Goal: Information Seeking & Learning: Understand process/instructions

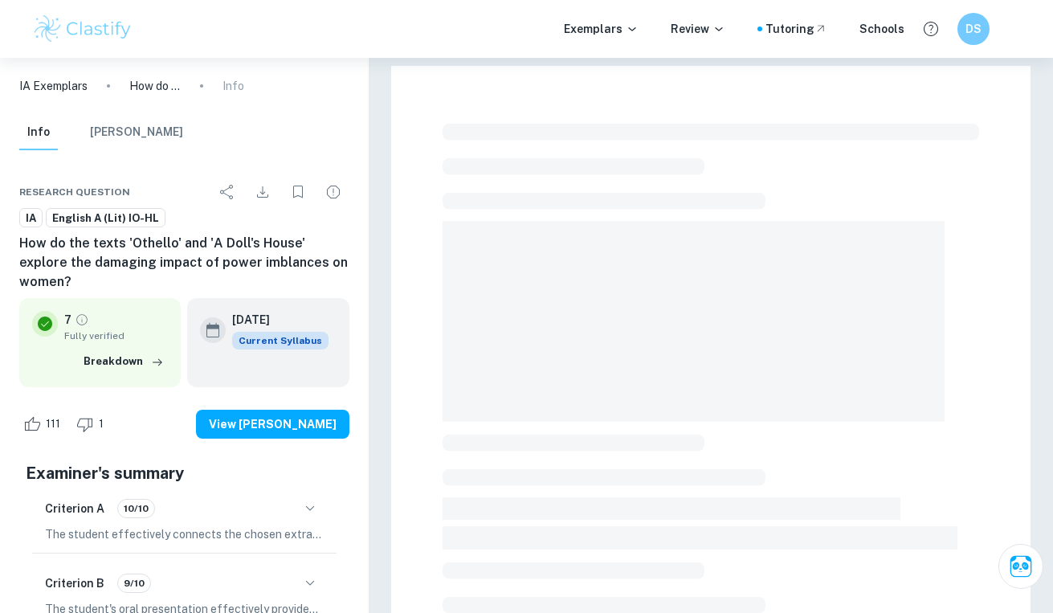
click at [111, 30] on div at bounding box center [526, 306] width 1053 height 613
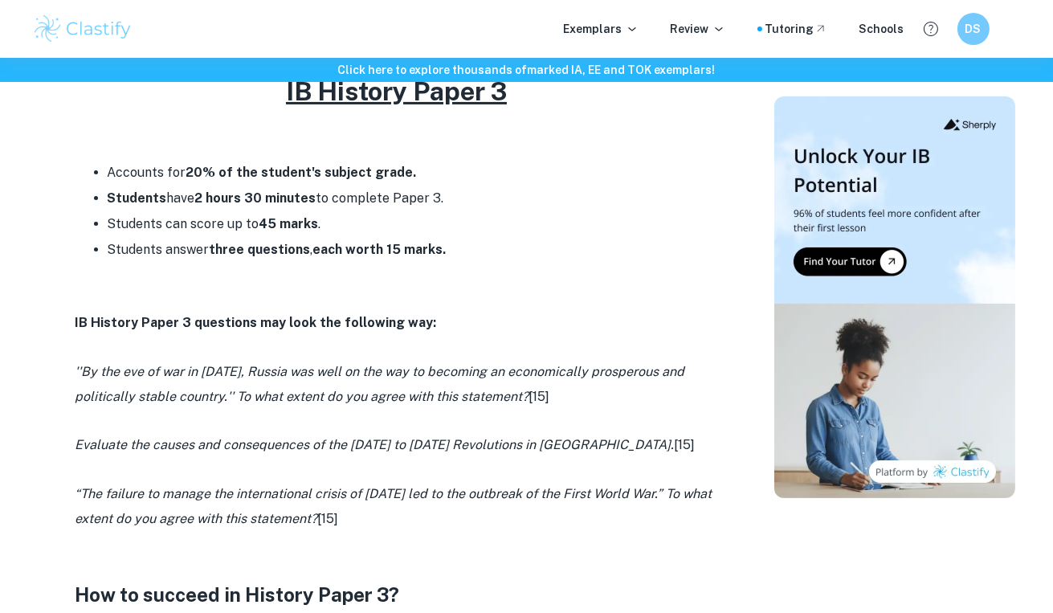
scroll to position [707, 0]
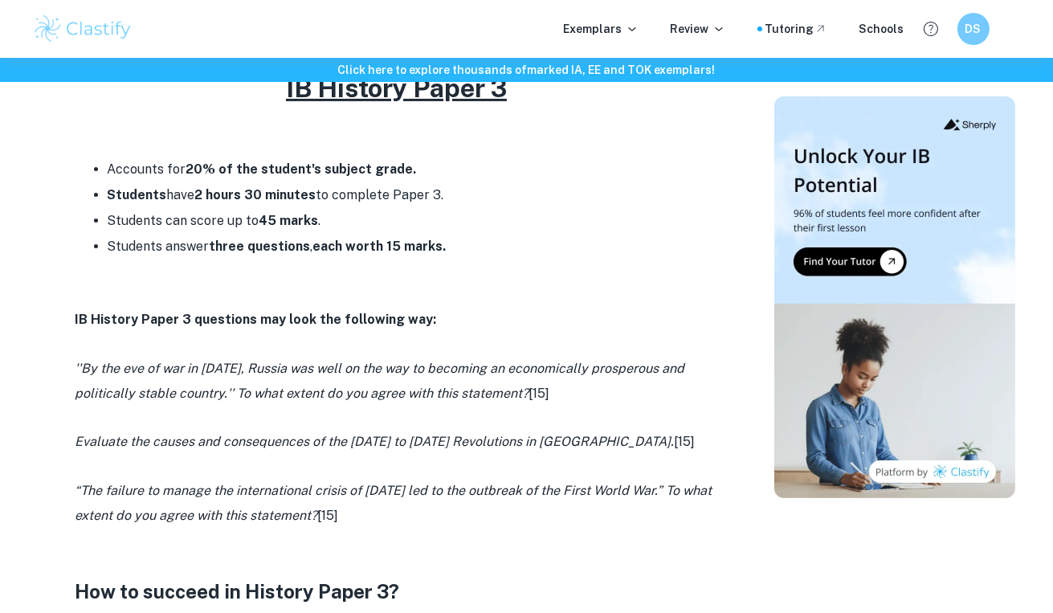
click at [349, 195] on li "Students have 2 hours 30 minutes to complete Paper 3." at bounding box center [413, 195] width 611 height 26
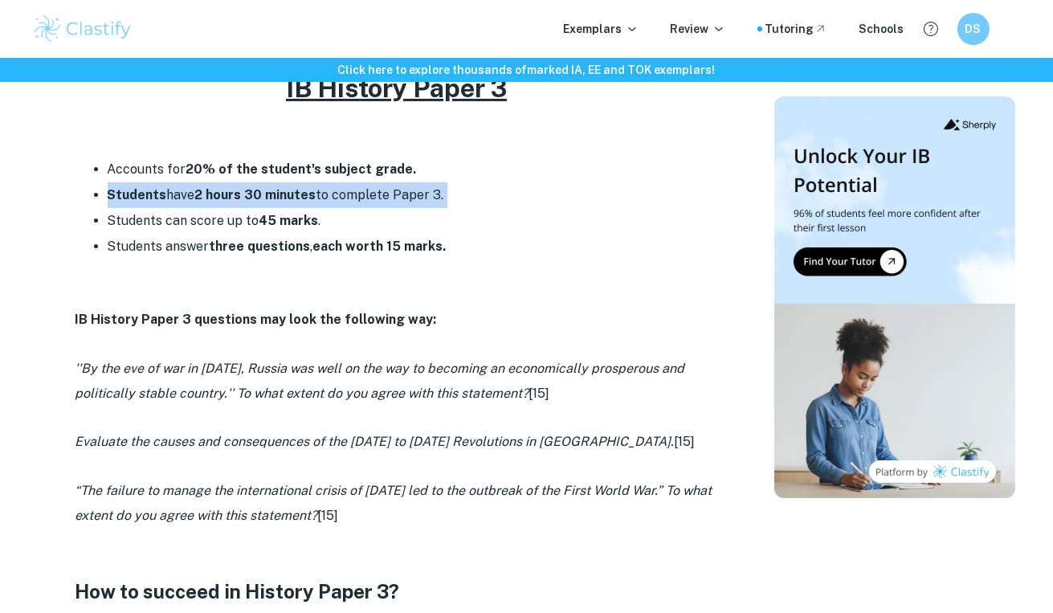
click at [349, 195] on li "Students have 2 hours 30 minutes to complete Paper 3." at bounding box center [413, 195] width 611 height 26
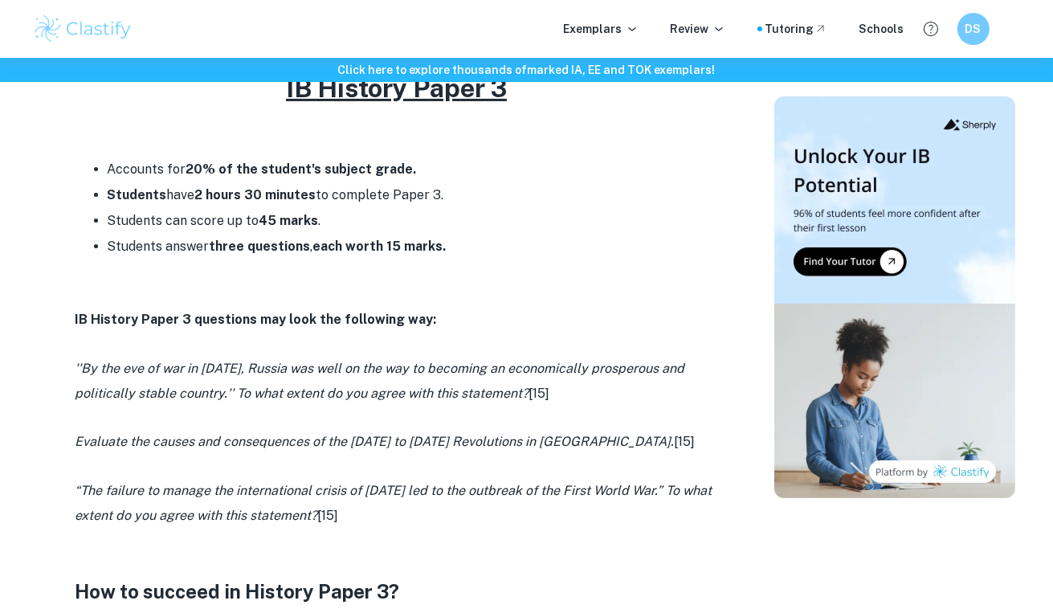
click at [301, 223] on strong "45 marks" at bounding box center [289, 220] width 59 height 15
click at [294, 239] on strong "three questions" at bounding box center [260, 246] width 101 height 15
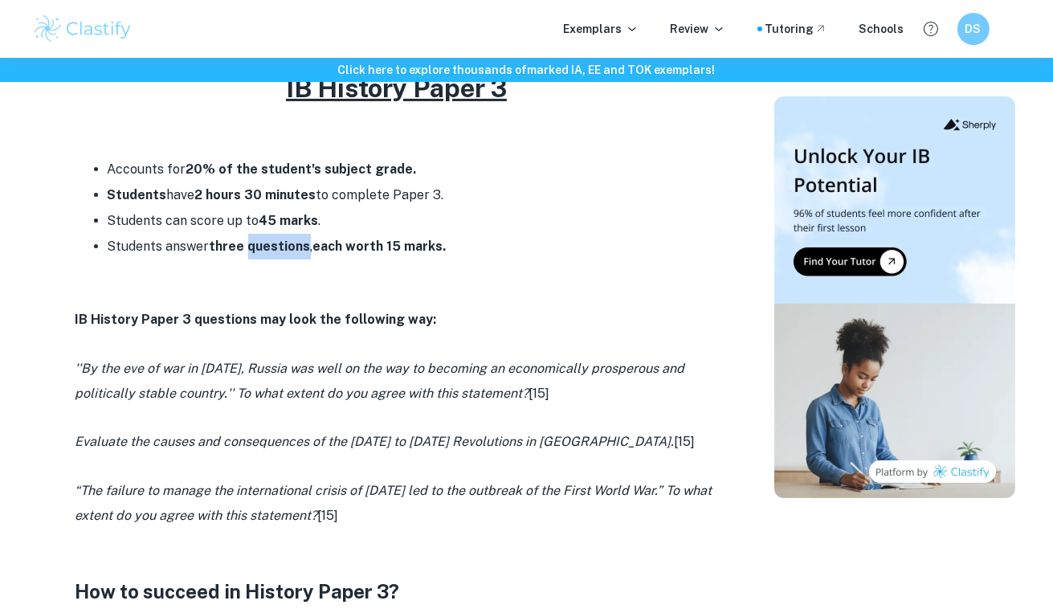
click at [294, 239] on strong "three questions" at bounding box center [260, 246] width 101 height 15
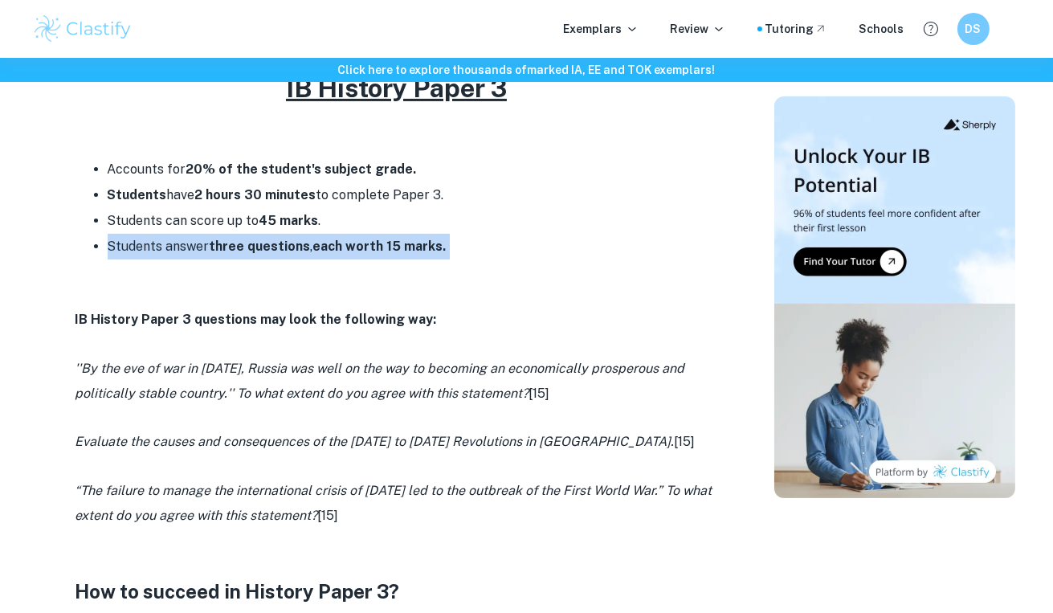
click at [294, 239] on strong "three questions" at bounding box center [260, 246] width 101 height 15
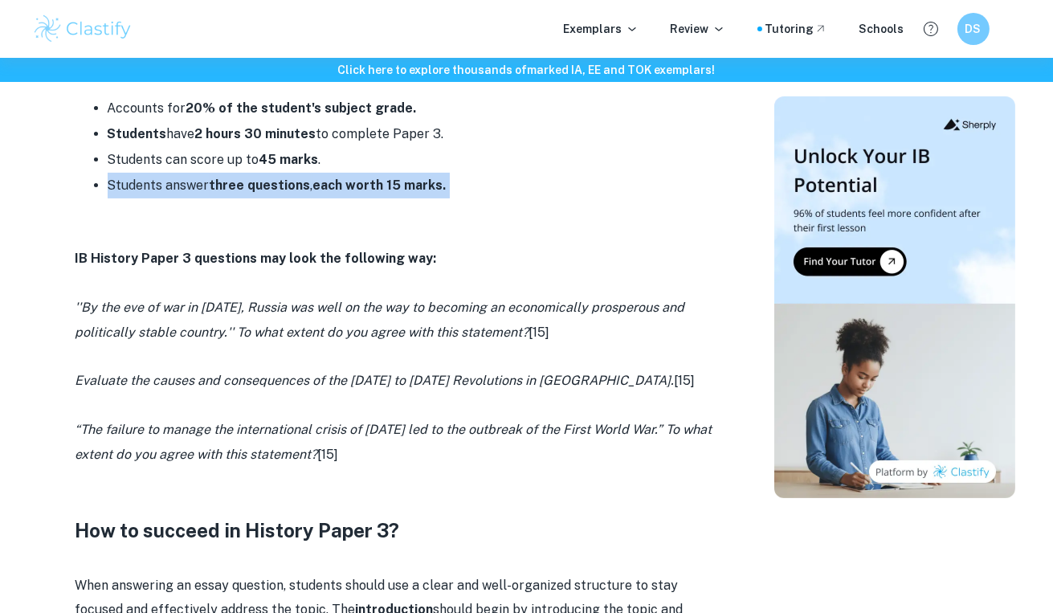
scroll to position [768, 0]
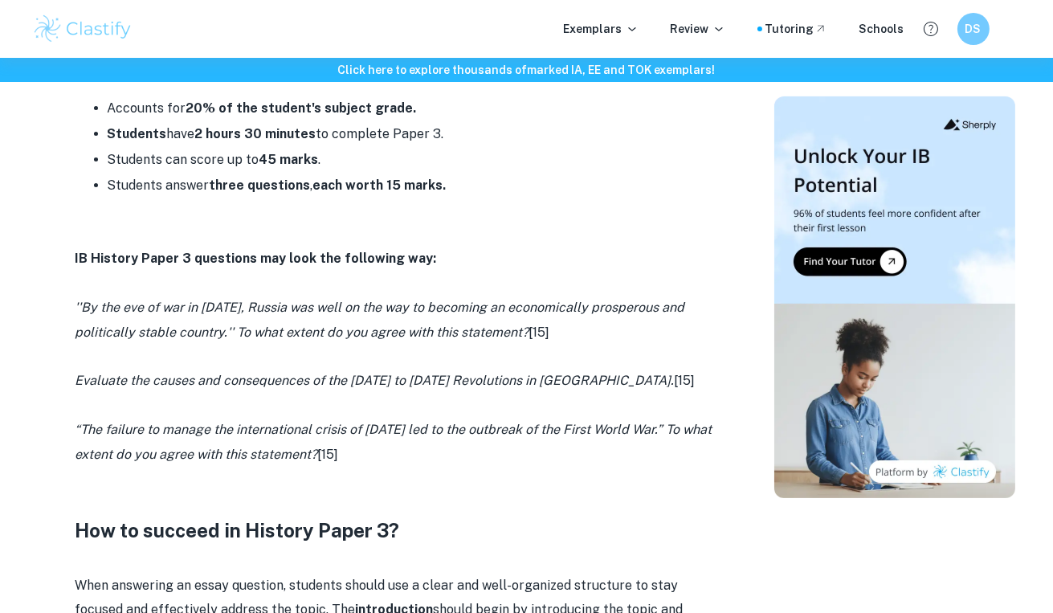
click at [270, 331] on icon "''By the eve of war in 1914, Russia was well on the way to becoming an economic…" at bounding box center [381, 319] width 610 height 39
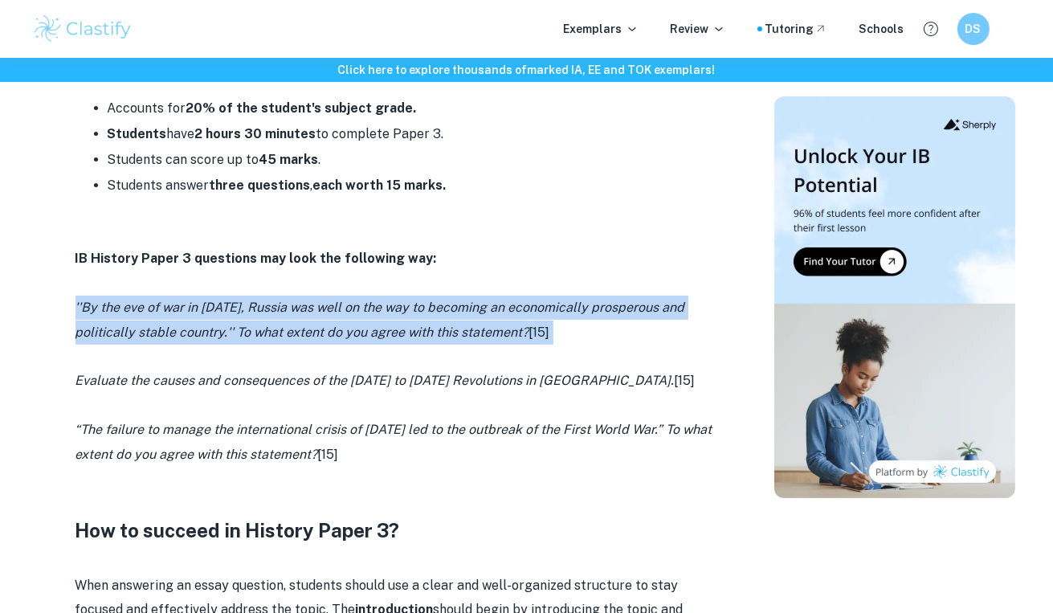
click at [270, 331] on icon "''By the eve of war in 1914, Russia was well on the way to becoming an economic…" at bounding box center [381, 319] width 610 height 39
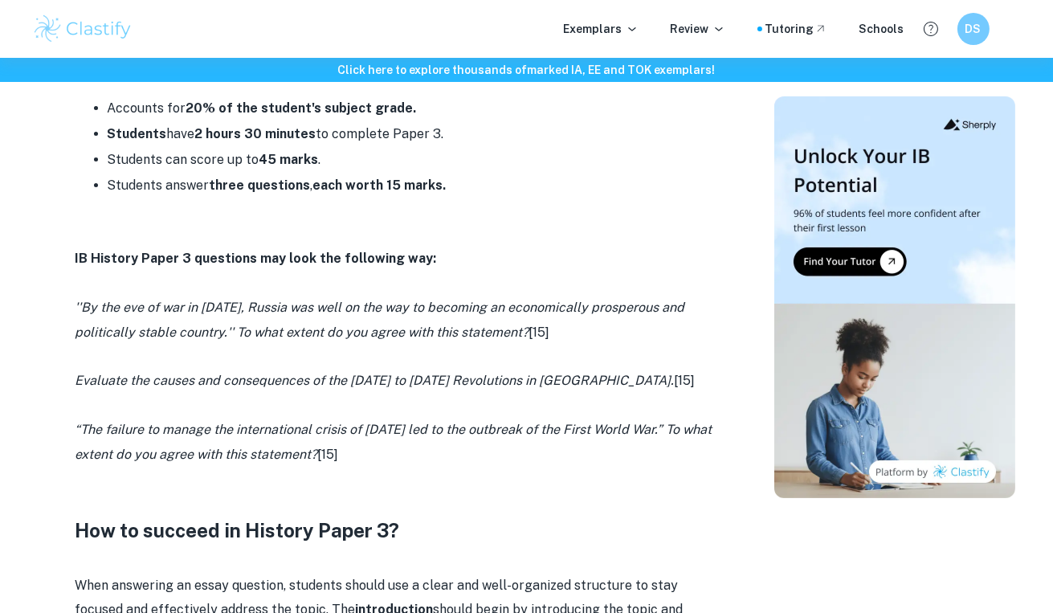
click at [251, 389] on p "Evaluate the causes and consequences of the 1848 to 1849 Revolutions in Italy. …" at bounding box center [397, 381] width 643 height 24
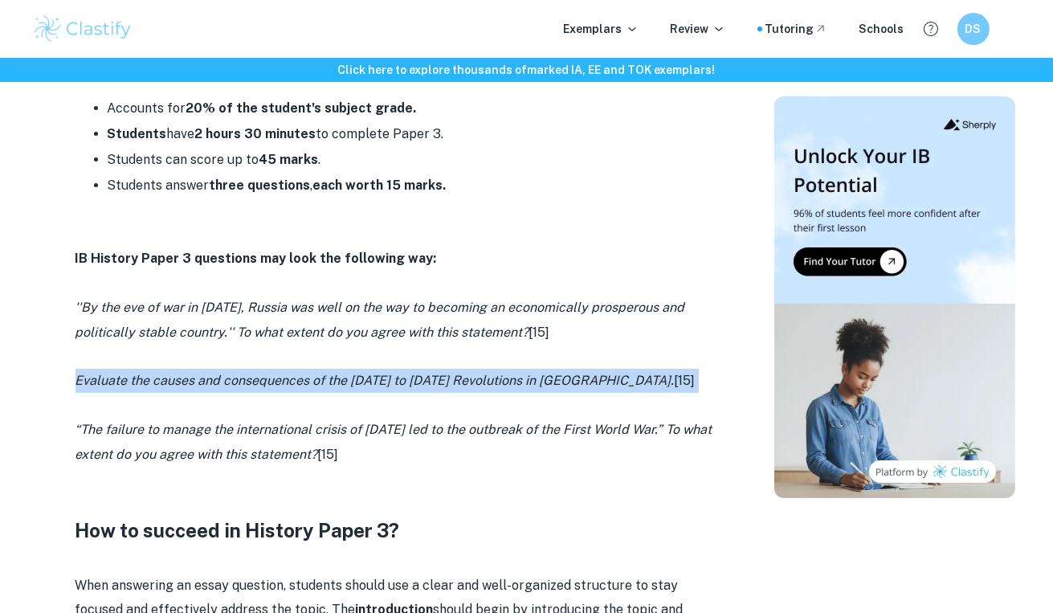
click at [251, 389] on p "Evaluate the causes and consequences of the 1848 to 1849 Revolutions in Italy. …" at bounding box center [397, 381] width 643 height 24
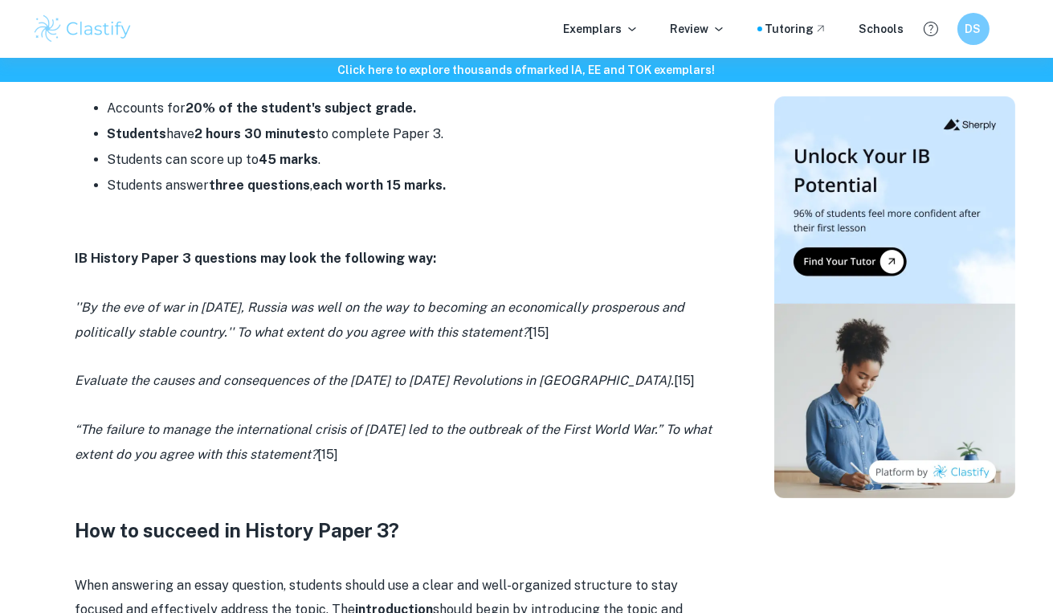
click at [274, 321] on p "''By the eve of war in 1914, Russia was well on the way to becoming an economic…" at bounding box center [397, 320] width 643 height 49
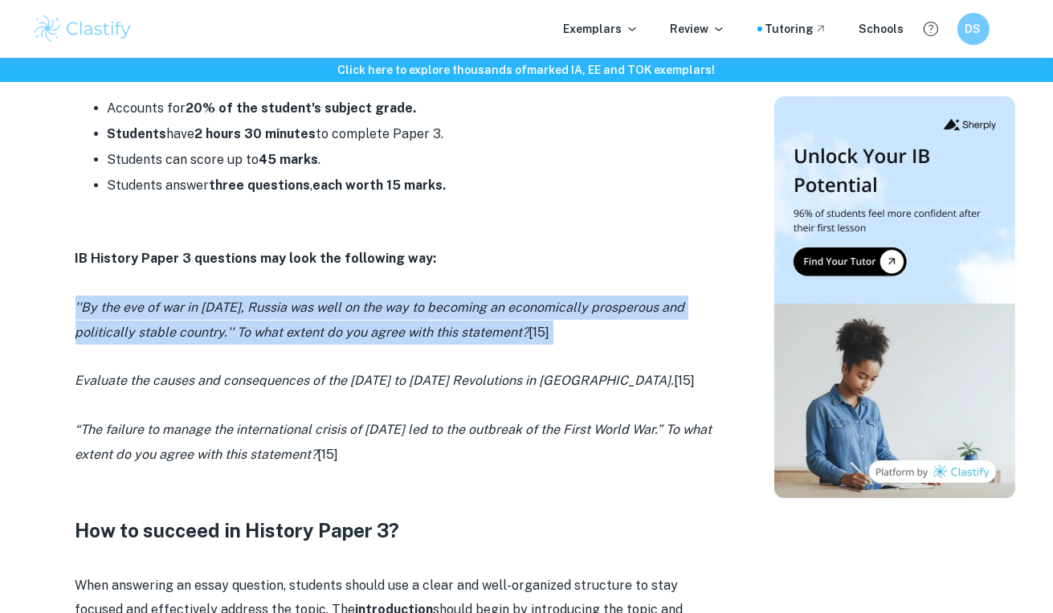
click at [274, 321] on p "''By the eve of war in 1914, Russia was well on the way to becoming an economic…" at bounding box center [397, 320] width 643 height 49
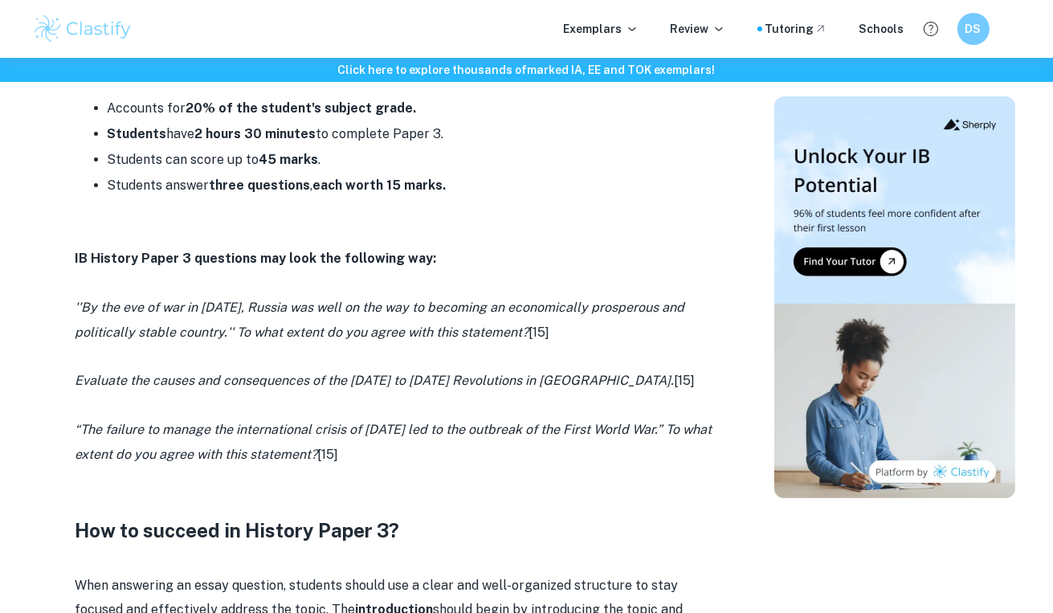
click at [245, 383] on icon "Evaluate the causes and consequences of the 1848 to 1849 Revolutions in Italy." at bounding box center [375, 380] width 599 height 15
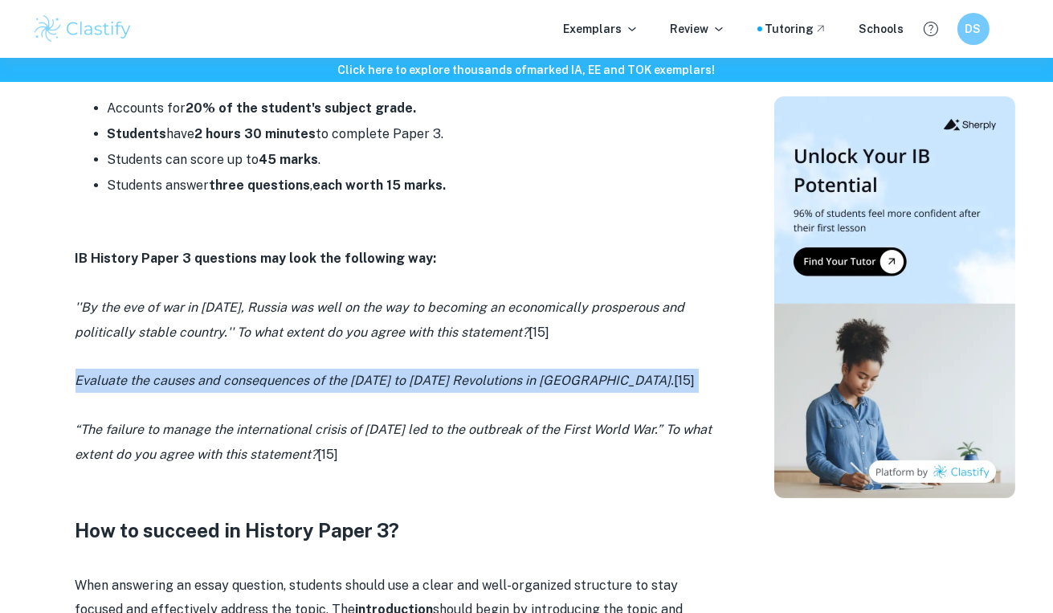
click at [245, 383] on icon "Evaluate the causes and consequences of the 1848 to 1849 Revolutions in Italy." at bounding box center [375, 380] width 599 height 15
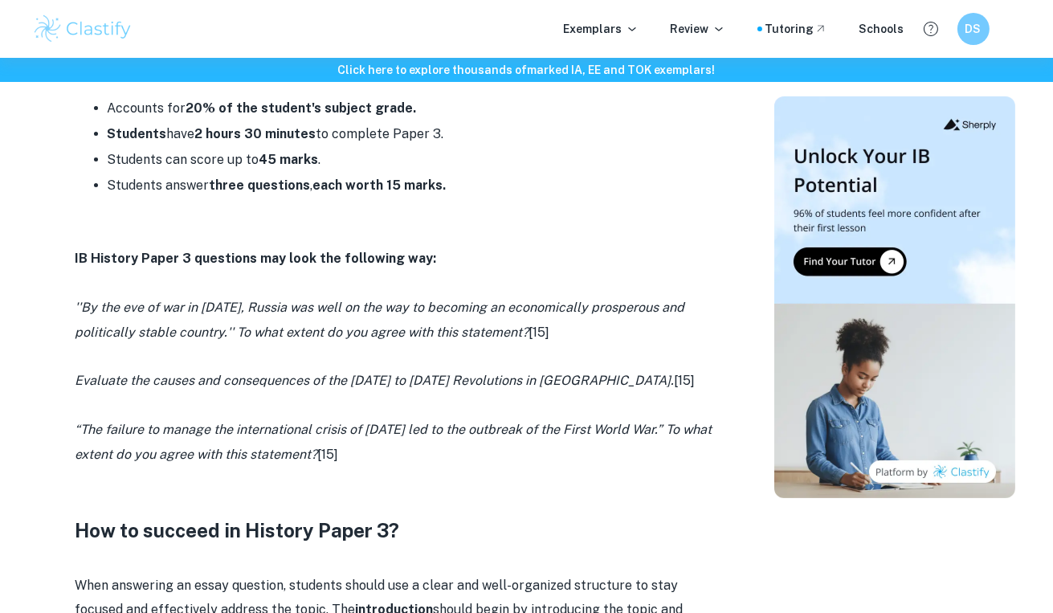
click at [224, 431] on icon "“The failure to manage the international crisis of July 1914 led to the outbrea…" at bounding box center [394, 441] width 637 height 39
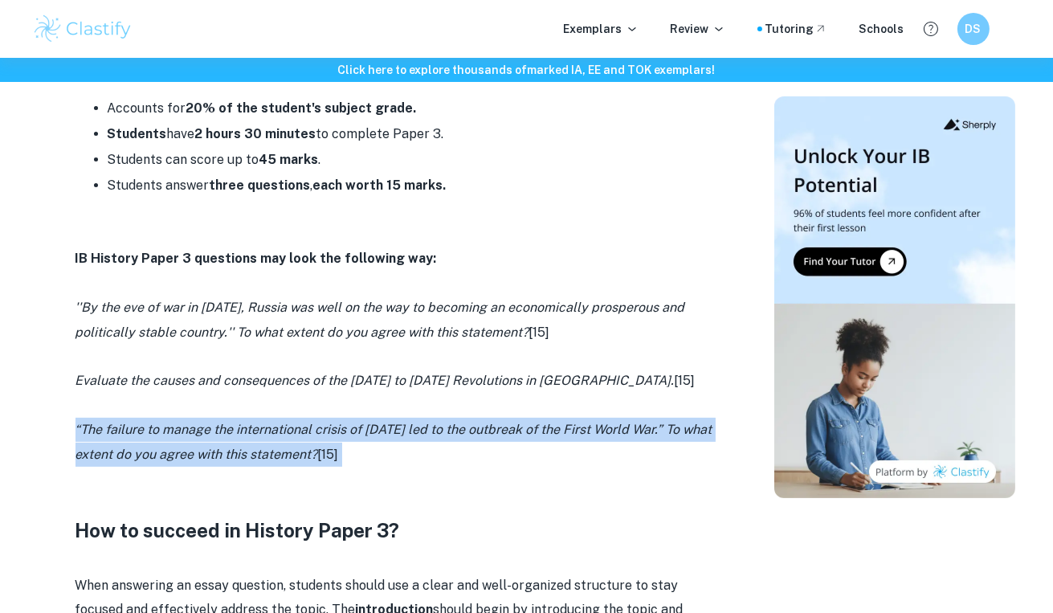
click at [224, 431] on icon "“The failure to manage the international crisis of July 1914 led to the outbrea…" at bounding box center [394, 441] width 637 height 39
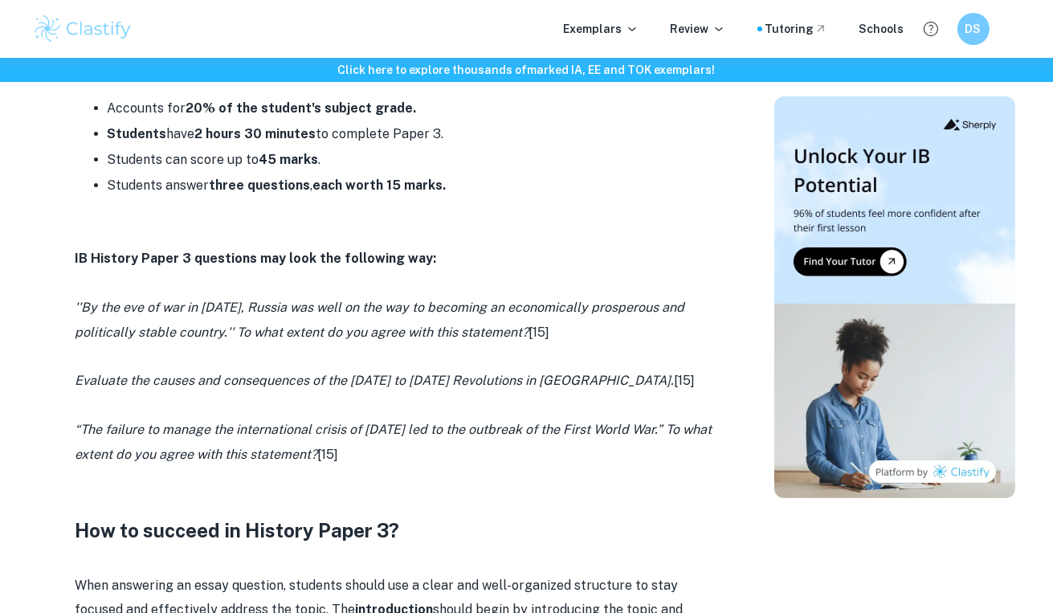
click at [248, 364] on p at bounding box center [397, 357] width 643 height 24
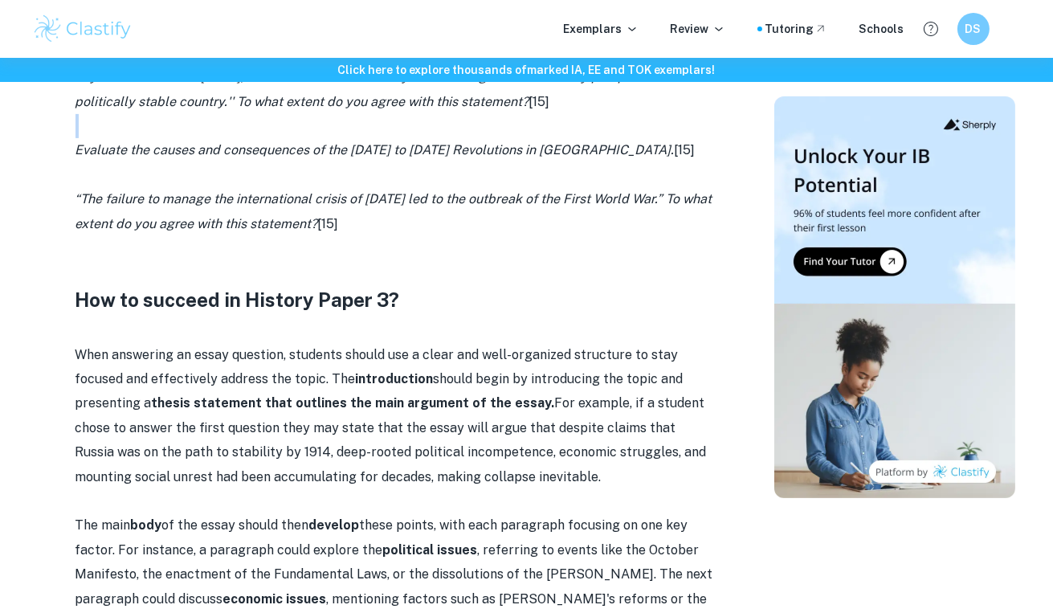
scroll to position [999, 0]
click at [248, 364] on p "When answering an essay question, students should use a clear and well-organize…" at bounding box center [397, 415] width 643 height 146
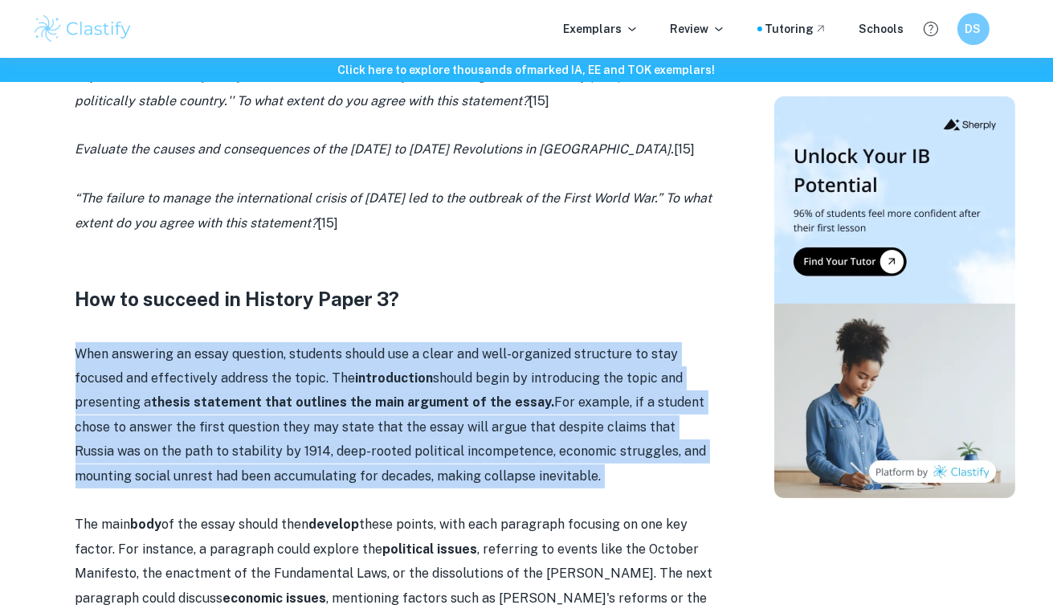
click at [248, 364] on p "When answering an essay question, students should use a clear and well-organize…" at bounding box center [397, 415] width 643 height 146
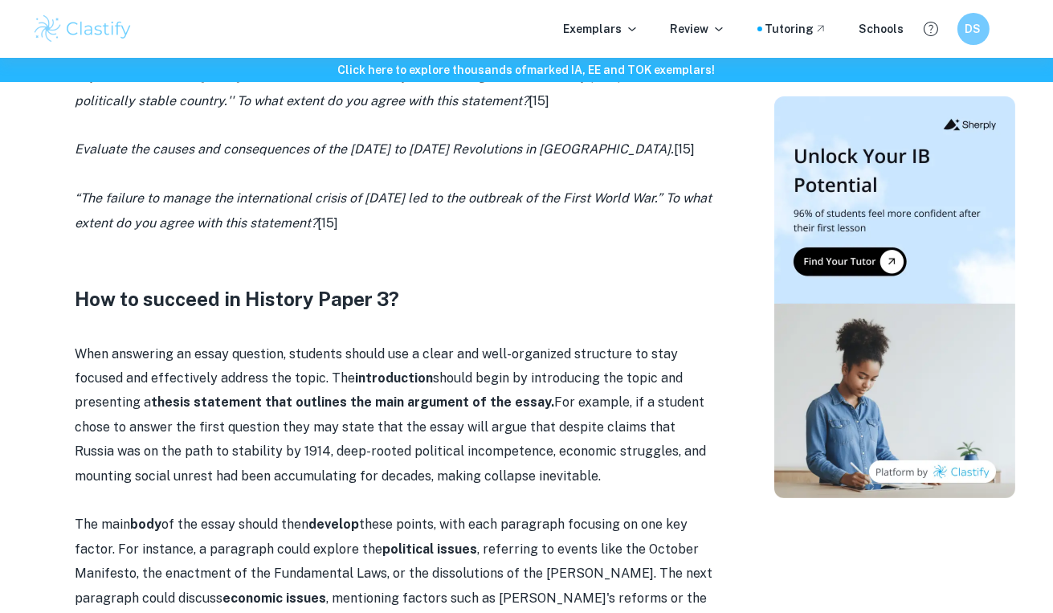
click at [309, 198] on icon "“The failure to manage the international crisis of July 1914 led to the outbrea…" at bounding box center [394, 209] width 637 height 39
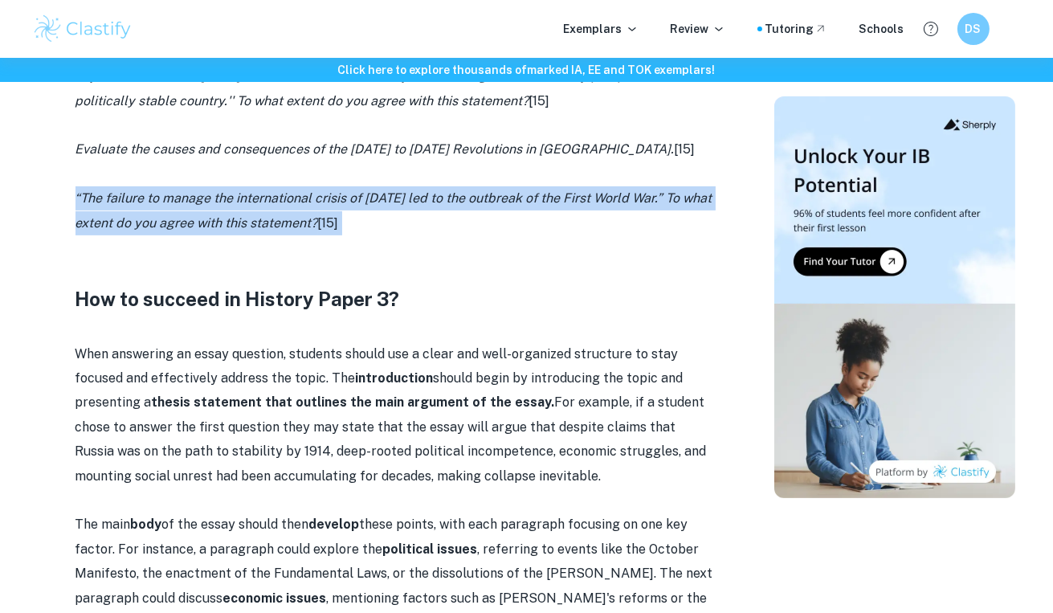
click at [309, 198] on icon "“The failure to manage the international crisis of July 1914 led to the outbrea…" at bounding box center [394, 209] width 637 height 39
click at [292, 227] on icon "“The failure to manage the international crisis of July 1914 led to the outbrea…" at bounding box center [394, 209] width 637 height 39
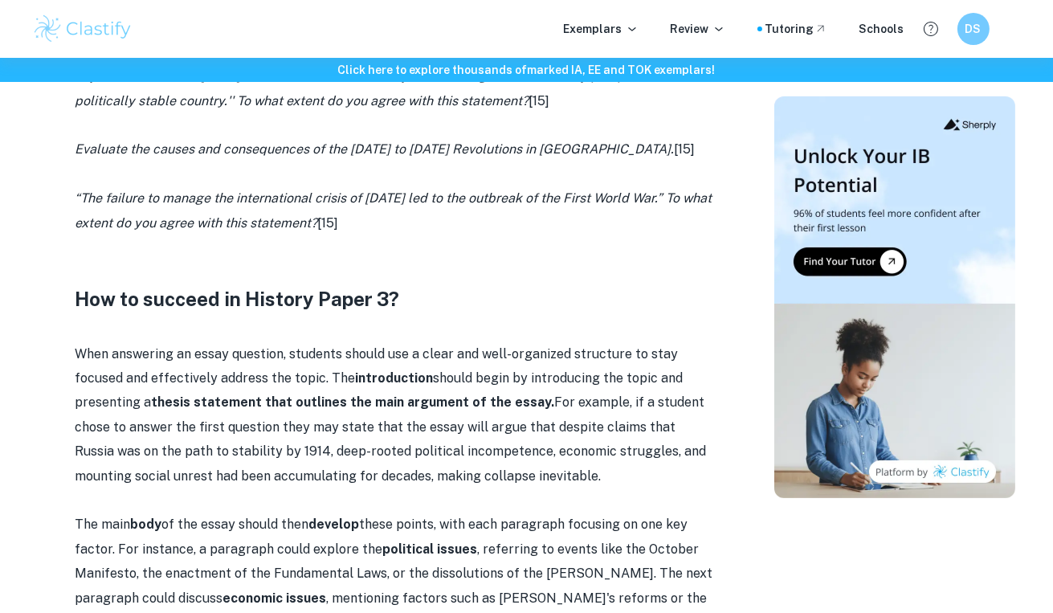
click at [314, 158] on p "Evaluate the causes and consequences of the 1848 to 1849 Revolutions in Italy. …" at bounding box center [397, 149] width 643 height 24
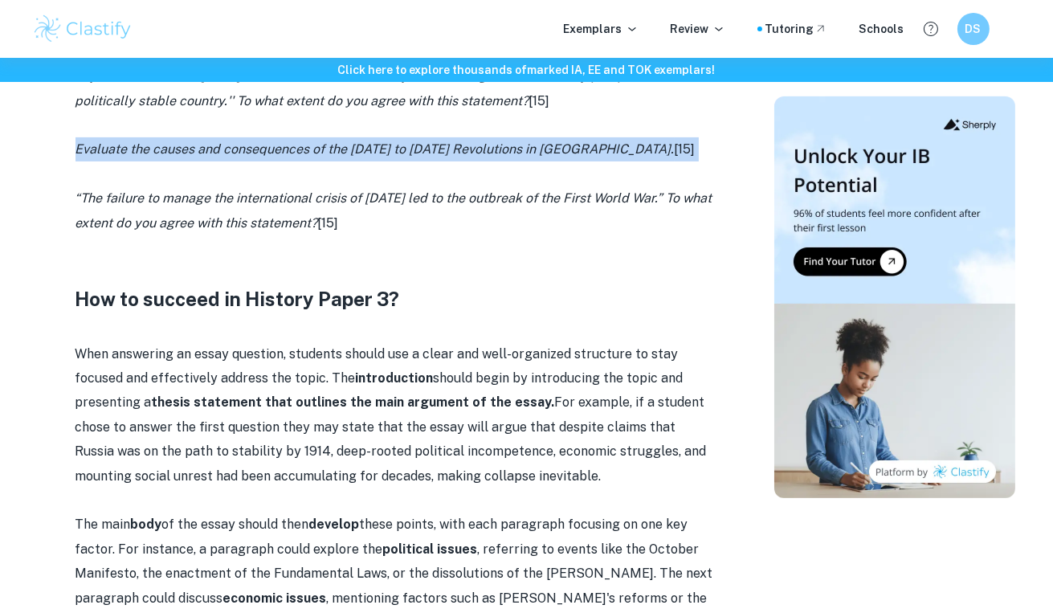
click at [314, 158] on p "Evaluate the causes and consequences of the 1848 to 1849 Revolutions in Italy. …" at bounding box center [397, 149] width 643 height 24
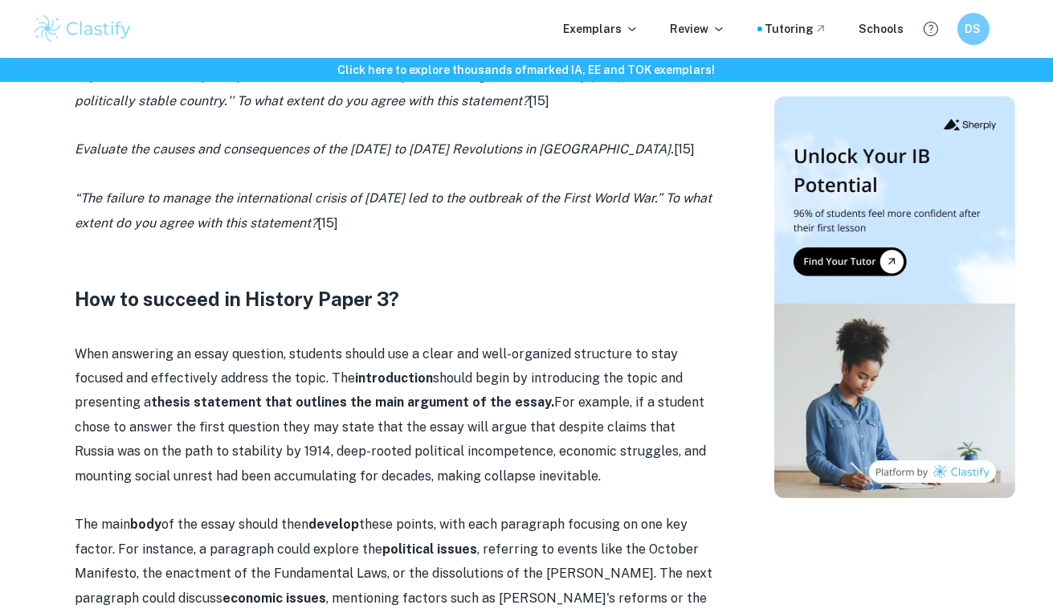
click at [291, 204] on icon "“The failure to manage the international crisis of July 1914 led to the outbrea…" at bounding box center [394, 209] width 637 height 39
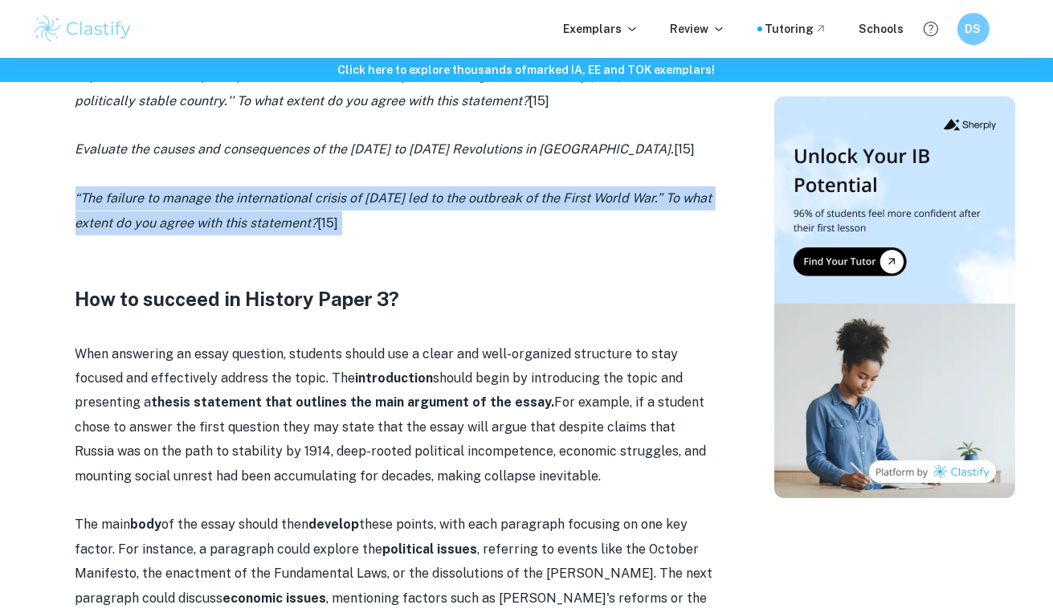
click at [291, 204] on icon "“The failure to manage the international crisis of July 1914 led to the outbrea…" at bounding box center [394, 209] width 637 height 39
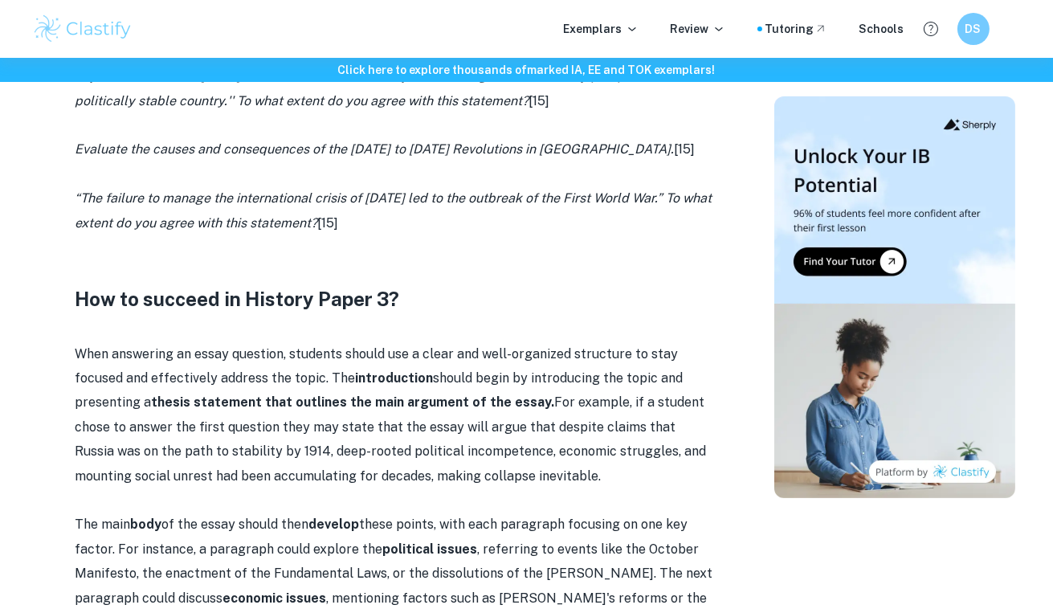
click at [291, 204] on icon "“The failure to manage the international crisis of July 1914 led to the outbrea…" at bounding box center [394, 209] width 637 height 39
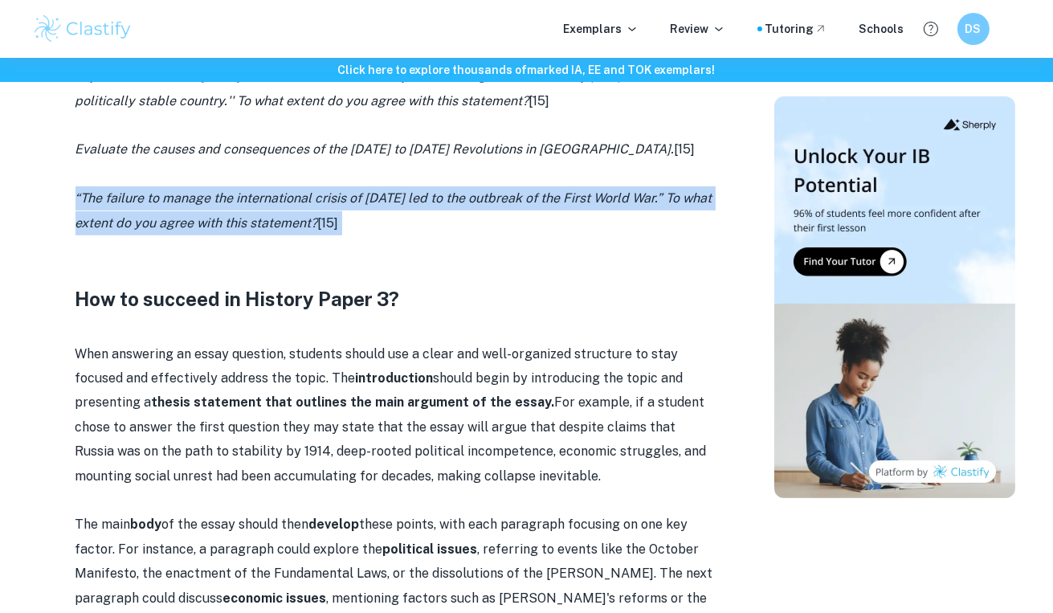
click at [291, 204] on icon "“The failure to manage the international crisis of July 1914 led to the outbrea…" at bounding box center [394, 209] width 637 height 39
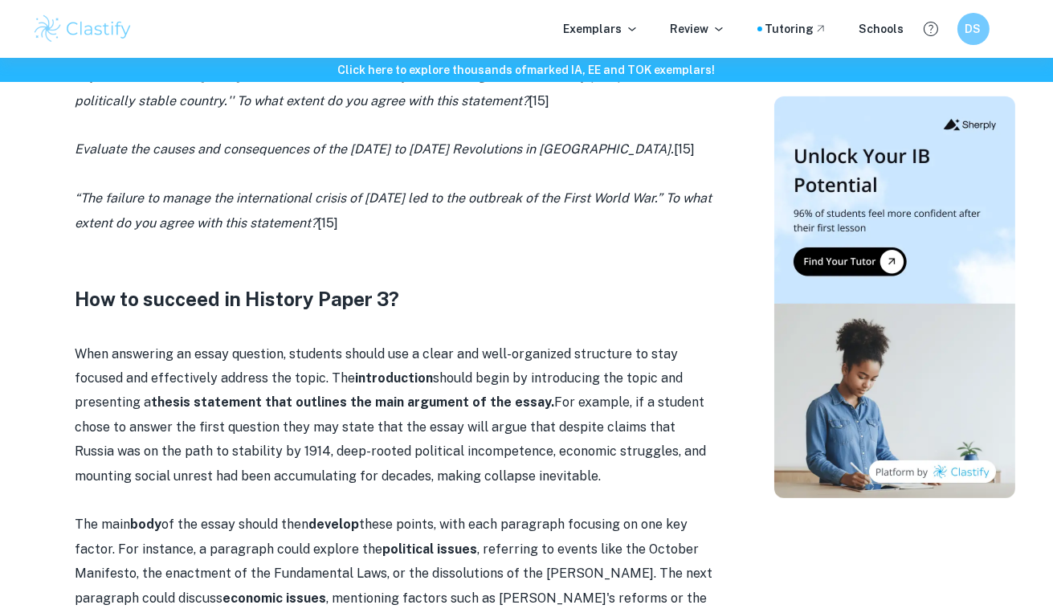
click at [243, 387] on p "When answering an essay question, students should use a clear and well-organize…" at bounding box center [397, 415] width 643 height 146
click at [305, 202] on icon "“The failure to manage the international crisis of July 1914 led to the outbrea…" at bounding box center [394, 209] width 637 height 39
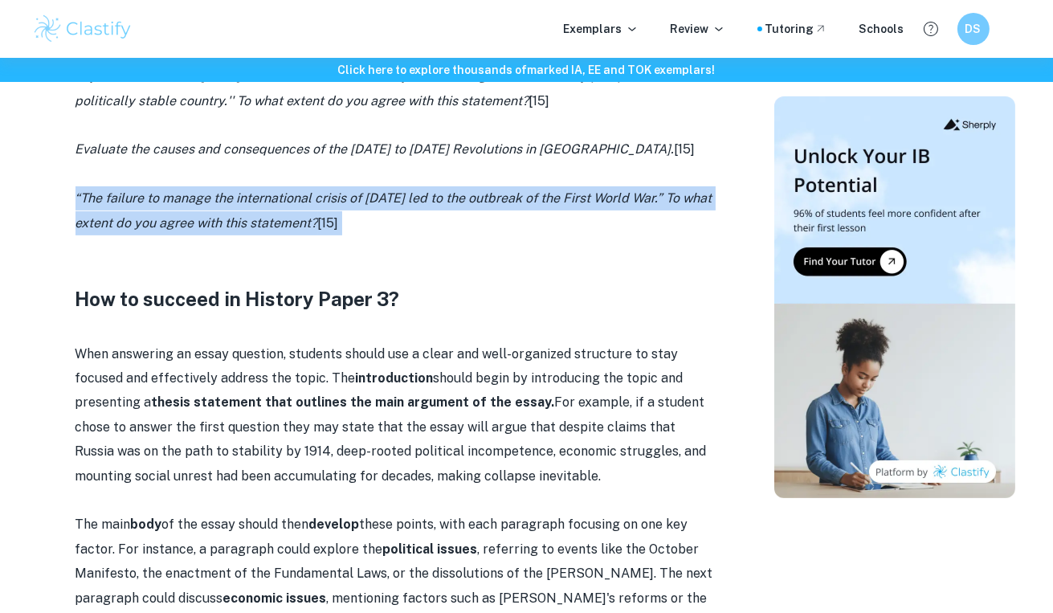
click at [305, 202] on icon "“The failure to manage the international crisis of July 1914 led to the outbrea…" at bounding box center [394, 209] width 637 height 39
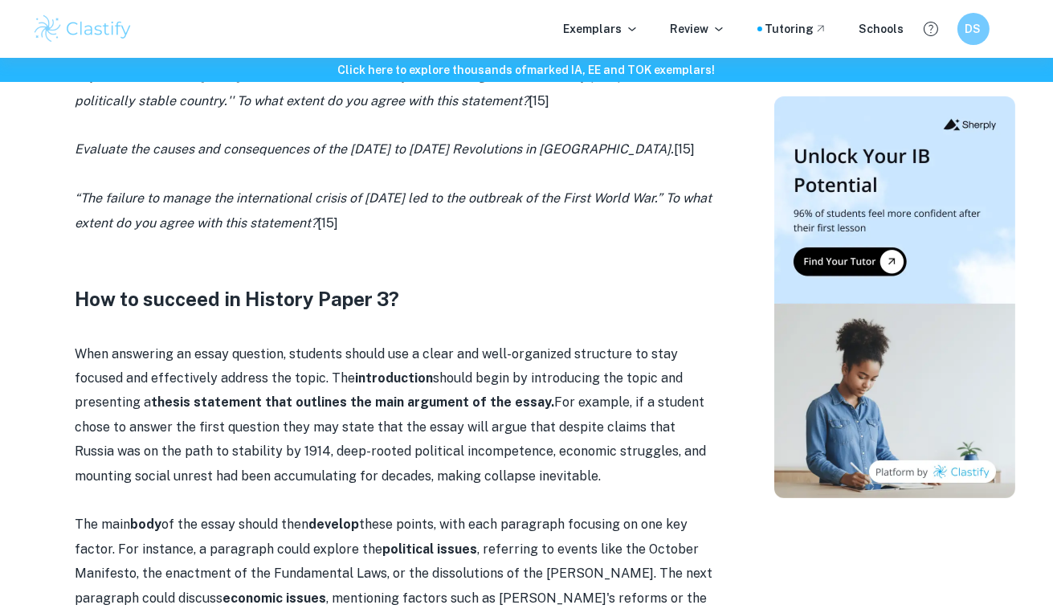
click at [233, 393] on p "When answering an essay question, students should use a clear and well-organize…" at bounding box center [397, 415] width 643 height 146
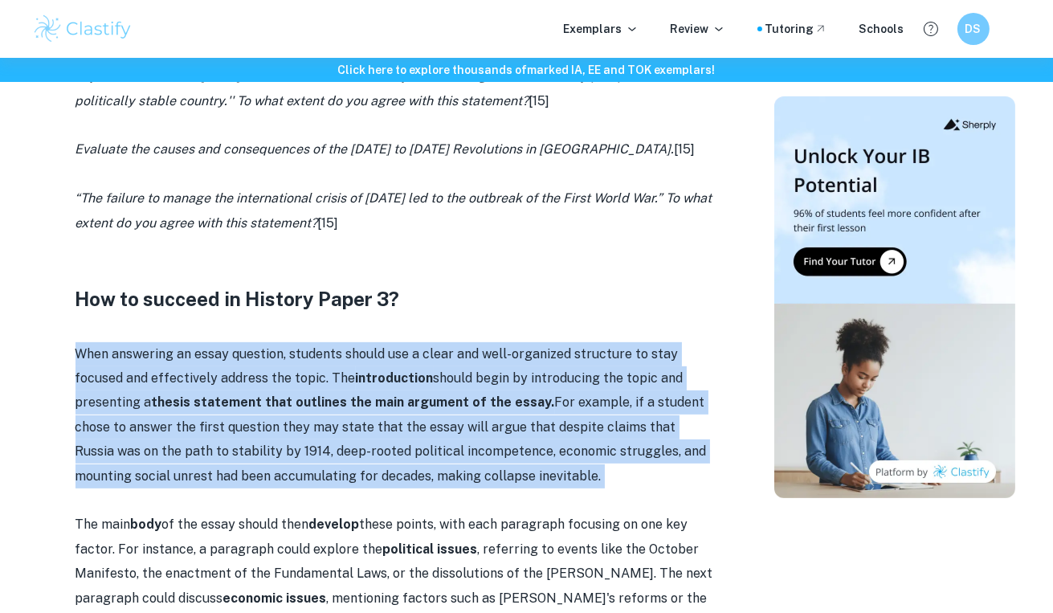
click at [233, 393] on p "When answering an essay question, students should use a clear and well-organize…" at bounding box center [397, 415] width 643 height 146
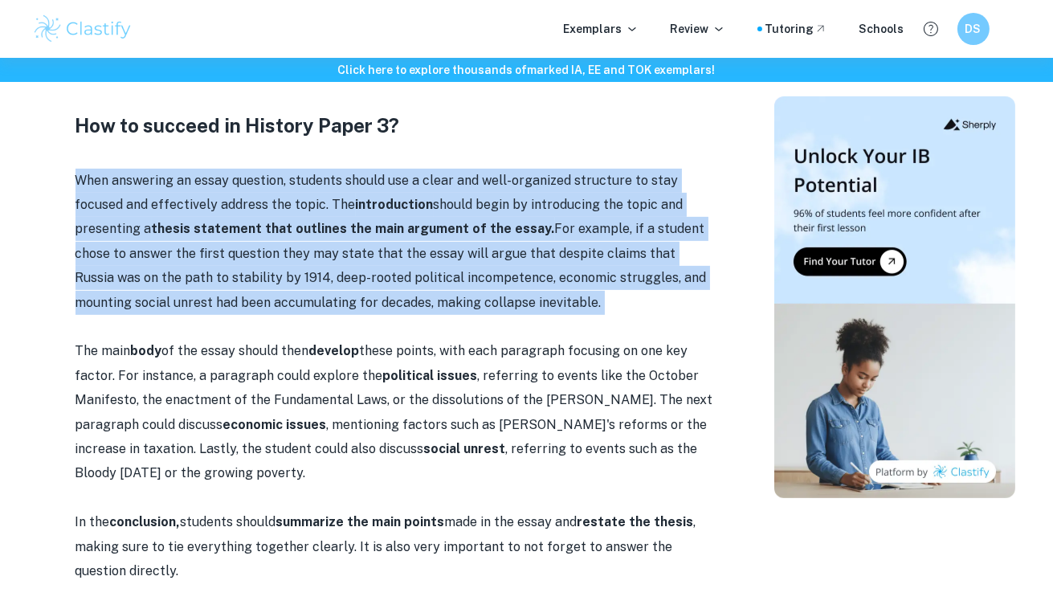
scroll to position [1186, 0]
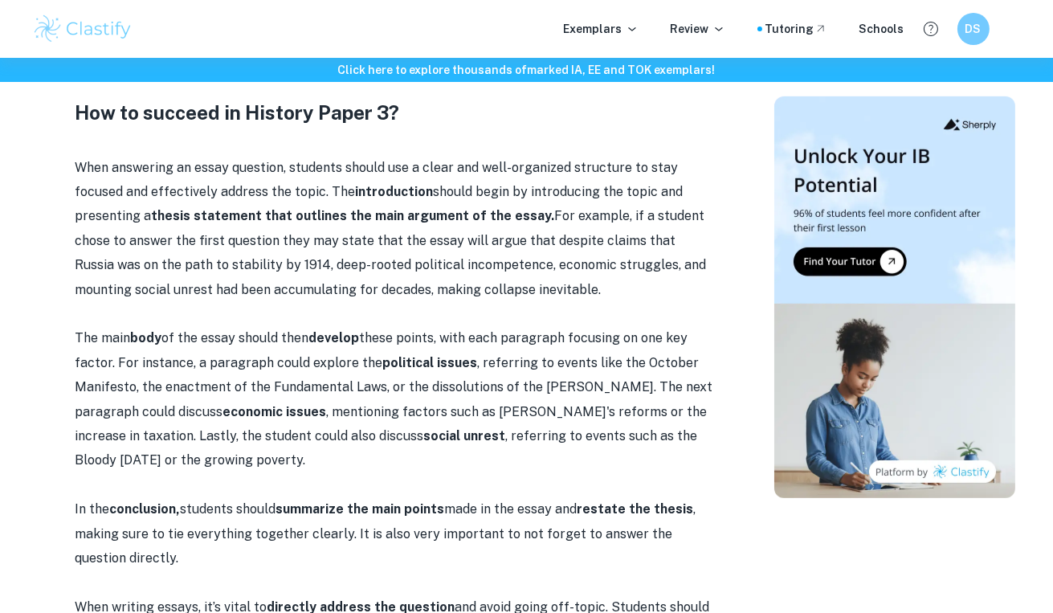
click at [233, 393] on p "The main body of the essay should then develop these points, with each paragrap…" at bounding box center [397, 399] width 643 height 146
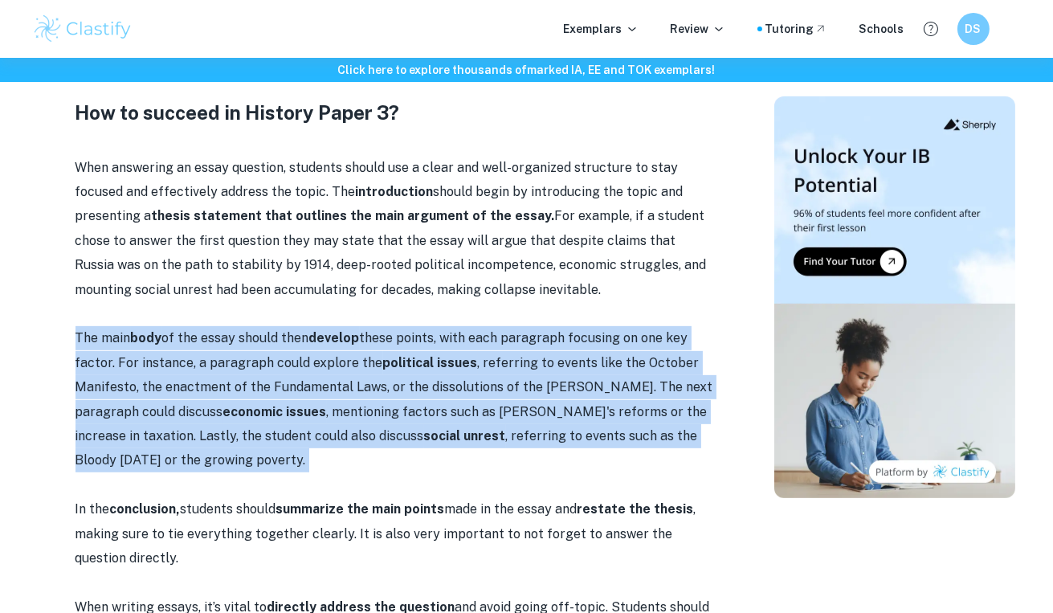
click at [233, 393] on p "The main body of the essay should then develop these points, with each paragrap…" at bounding box center [397, 399] width 643 height 146
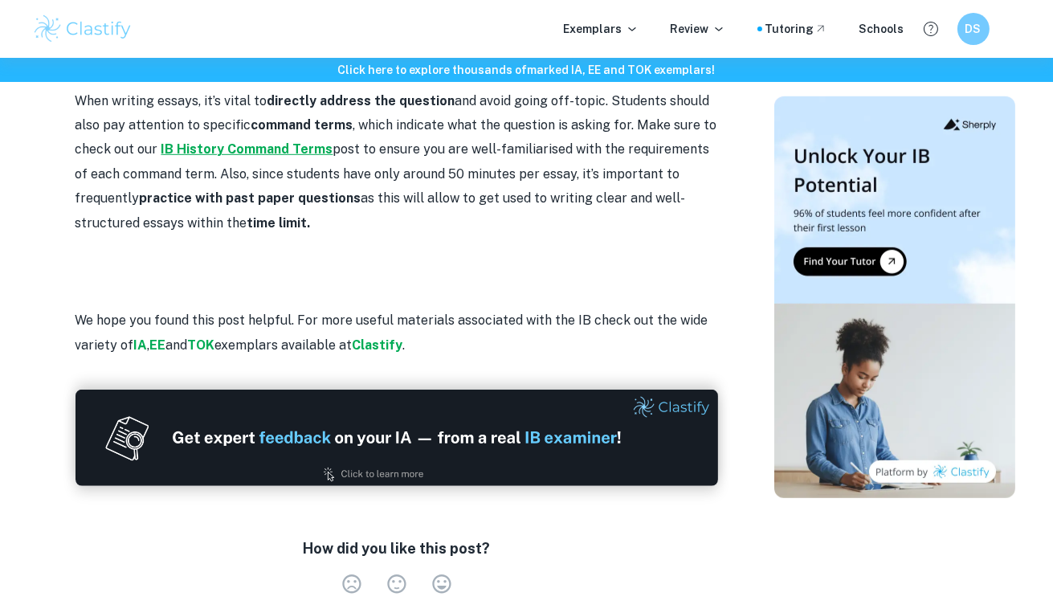
scroll to position [1825, 0]
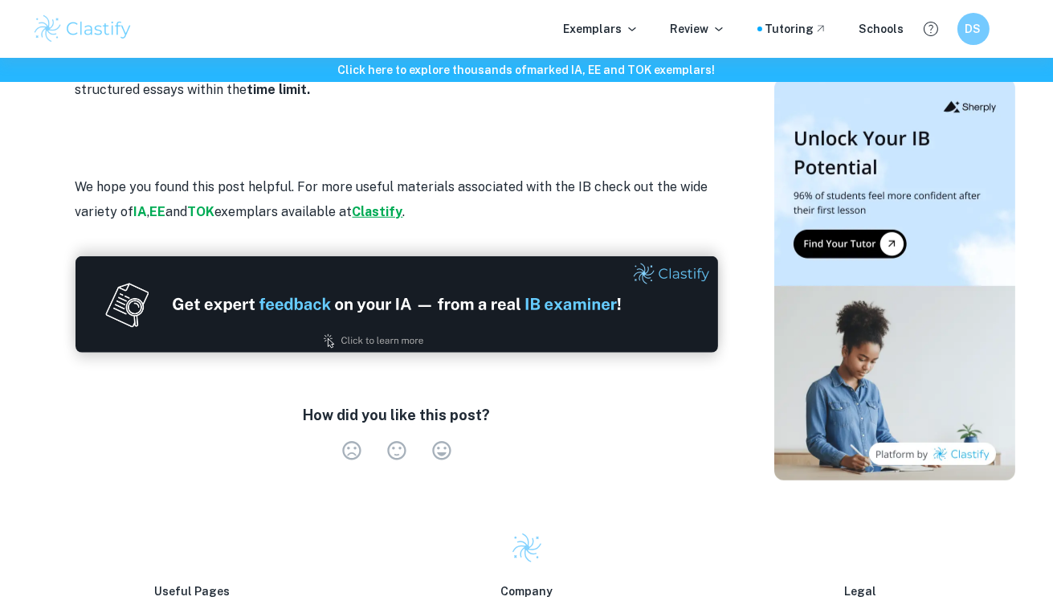
click at [394, 211] on strong "Clastify" at bounding box center [378, 211] width 51 height 15
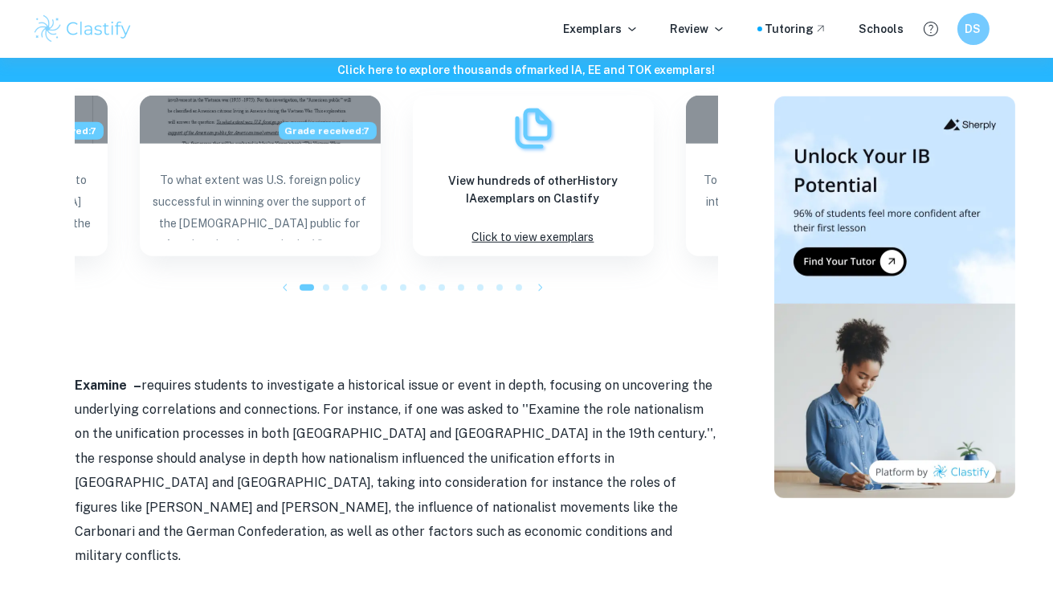
scroll to position [1635, 0]
click at [325, 378] on p "Examine – requires students to investigate a historical issue or event in depth…" at bounding box center [397, 470] width 643 height 195
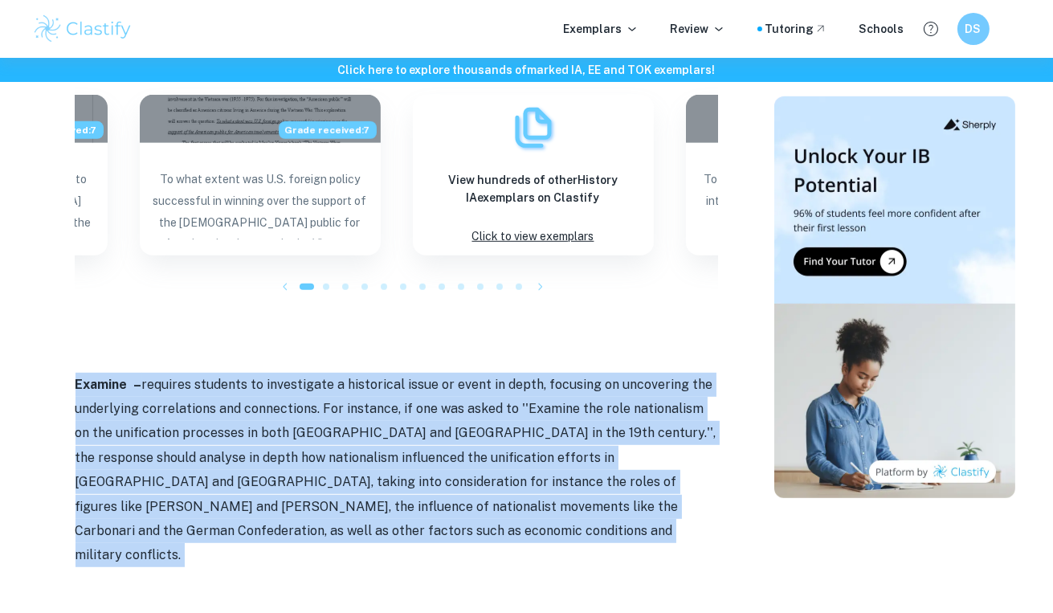
click at [325, 378] on p "Examine – requires students to investigate a historical issue or event in depth…" at bounding box center [397, 470] width 643 height 195
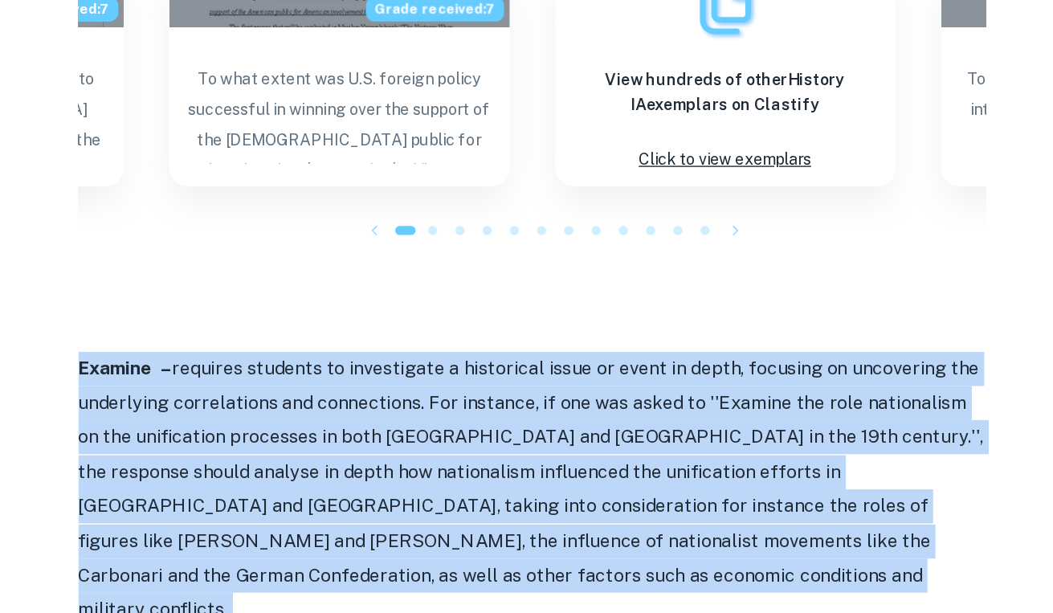
click at [122, 373] on p "Examine – requires students to investigate a historical issue or event in depth…" at bounding box center [397, 470] width 643 height 195
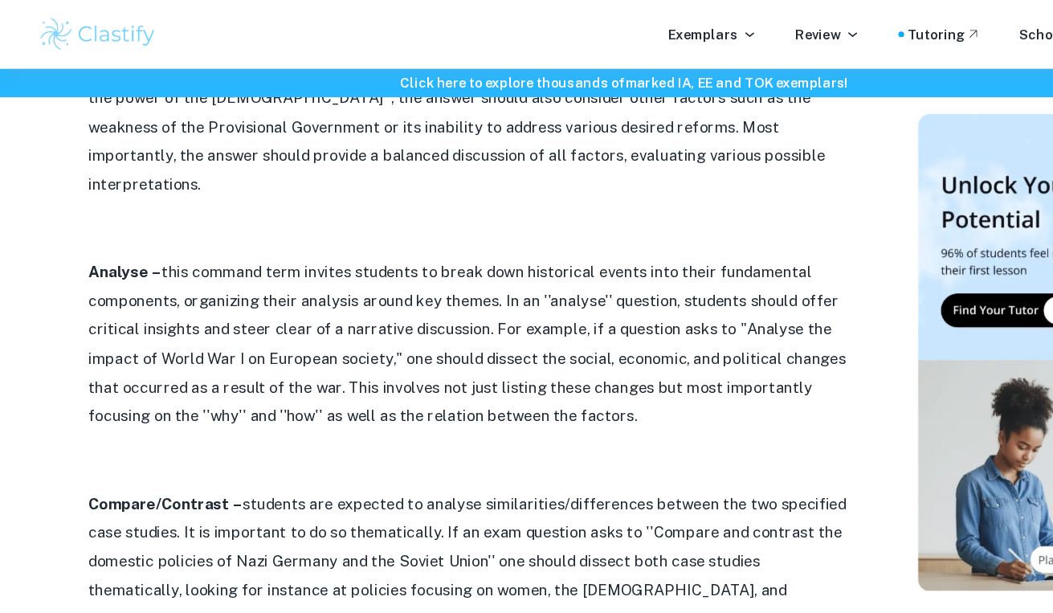
scroll to position [888, 0]
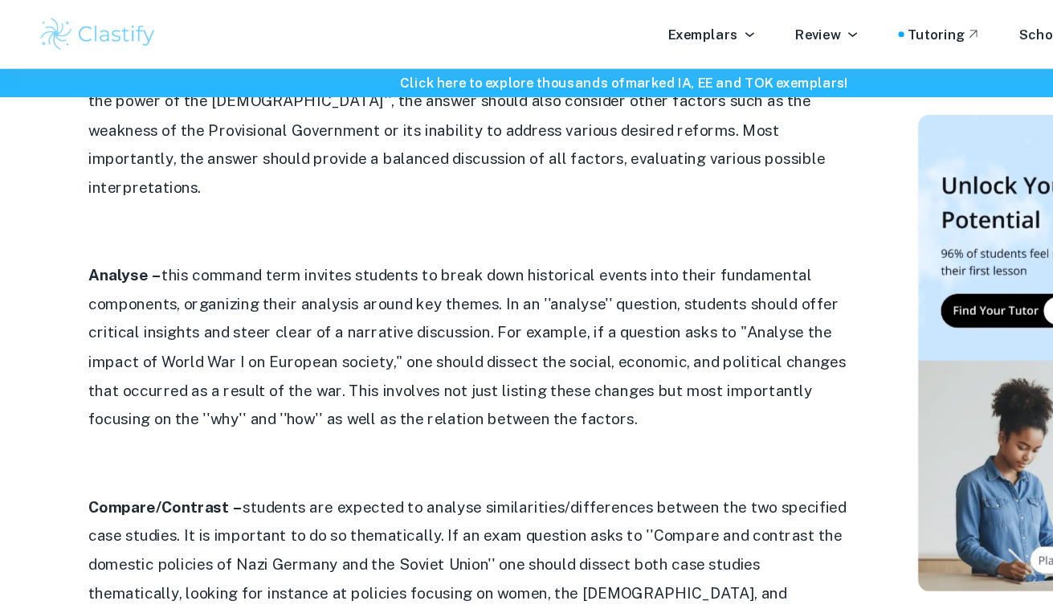
click at [183, 426] on p "Compare/Contrast – students are expected to analyse similarities/differences be…" at bounding box center [397, 476] width 643 height 122
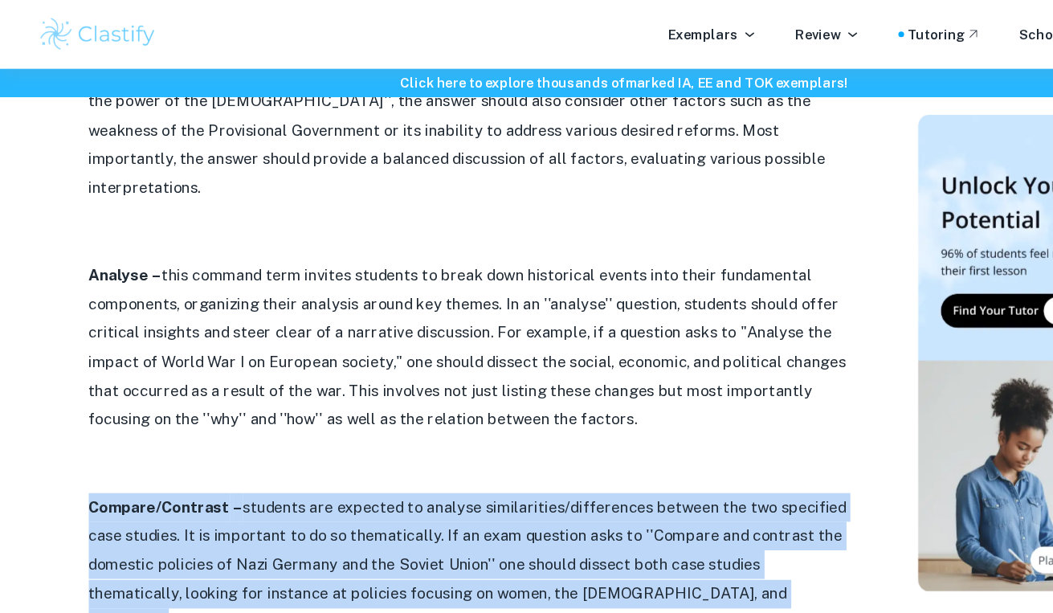
click at [183, 426] on p "Compare/Contrast – students are expected to analyse similarities/differences be…" at bounding box center [397, 476] width 643 height 122
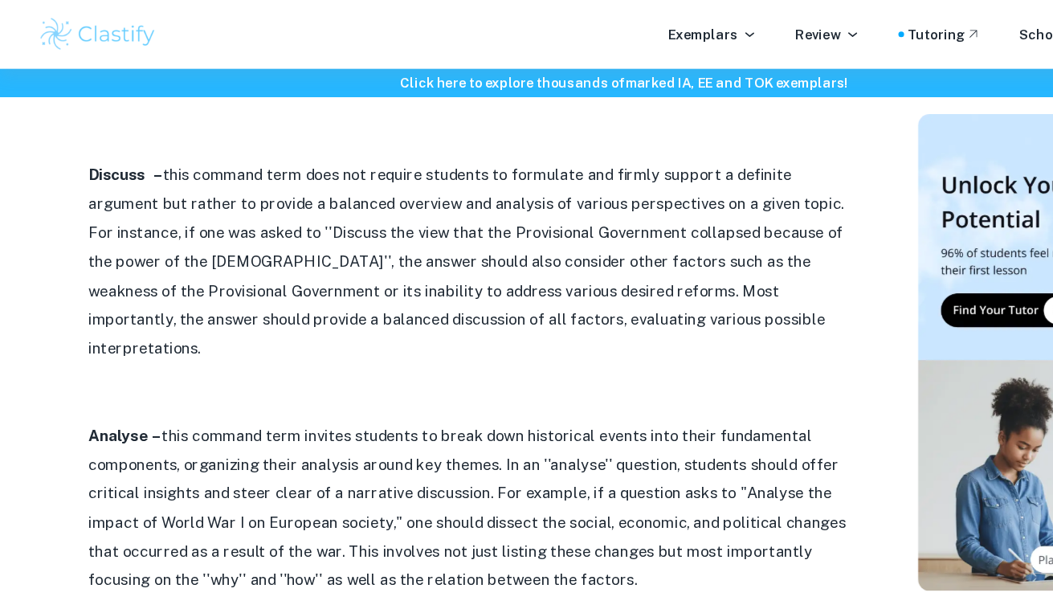
scroll to position [748, 0]
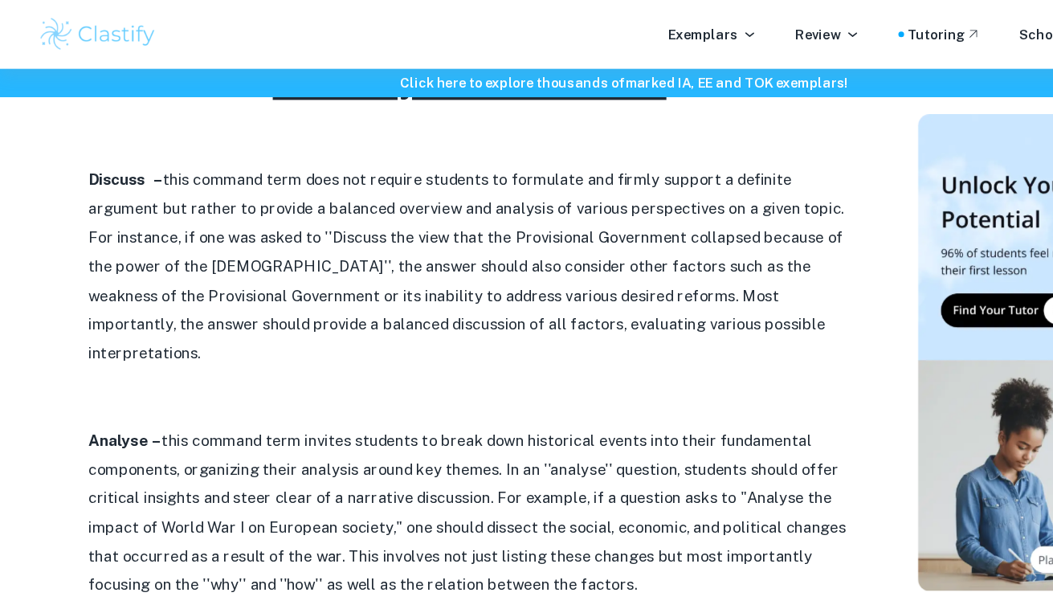
click at [183, 426] on p "Analyse – this command term invites students to break down historical events in…" at bounding box center [397, 433] width 643 height 146
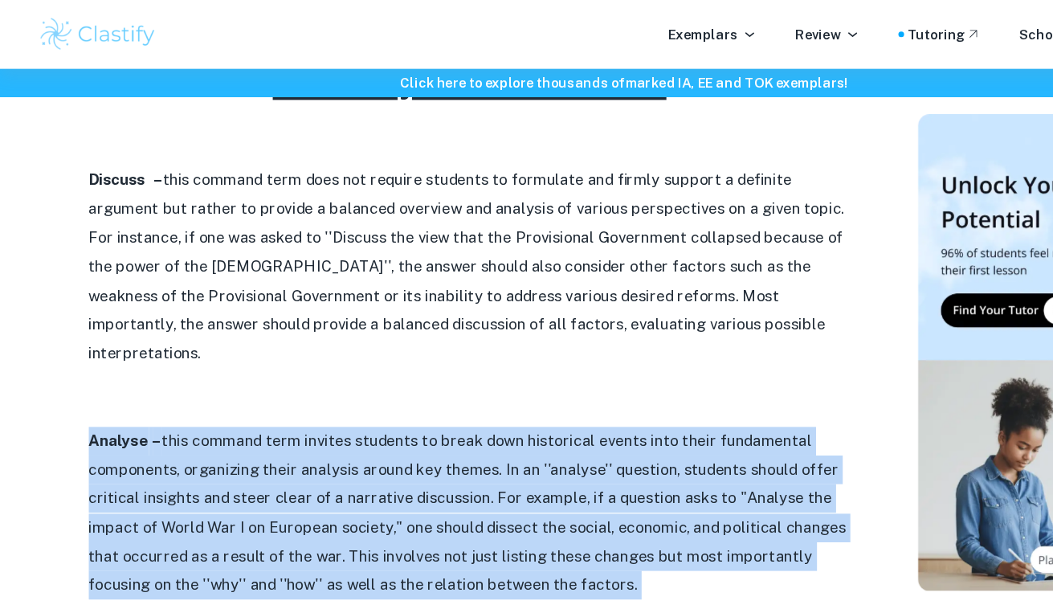
click at [183, 426] on p "Analyse – this command term invites students to break down historical events in…" at bounding box center [397, 433] width 643 height 146
click at [202, 371] on p "Analyse – this command term invites students to break down historical events in…" at bounding box center [397, 433] width 643 height 146
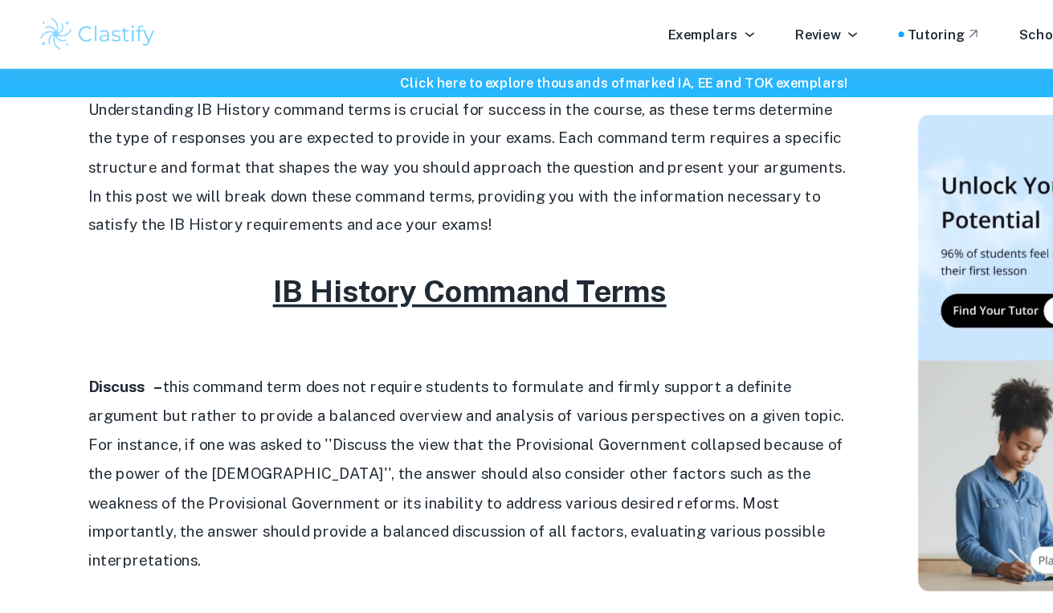
scroll to position [571, 0]
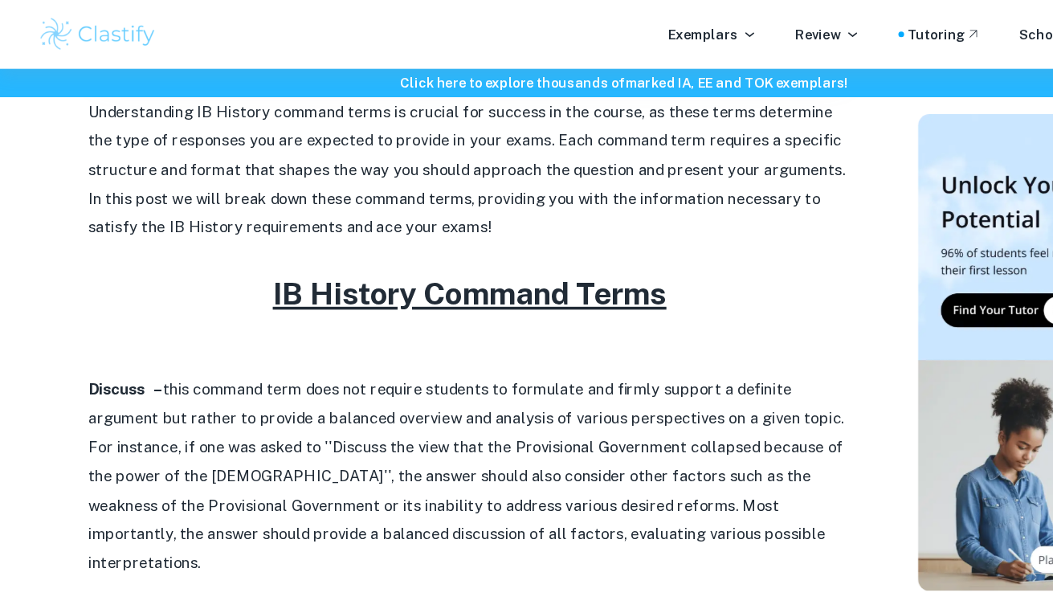
click at [202, 371] on p "Discuss – this command term does not require students to formulate and firmly s…" at bounding box center [397, 402] width 643 height 171
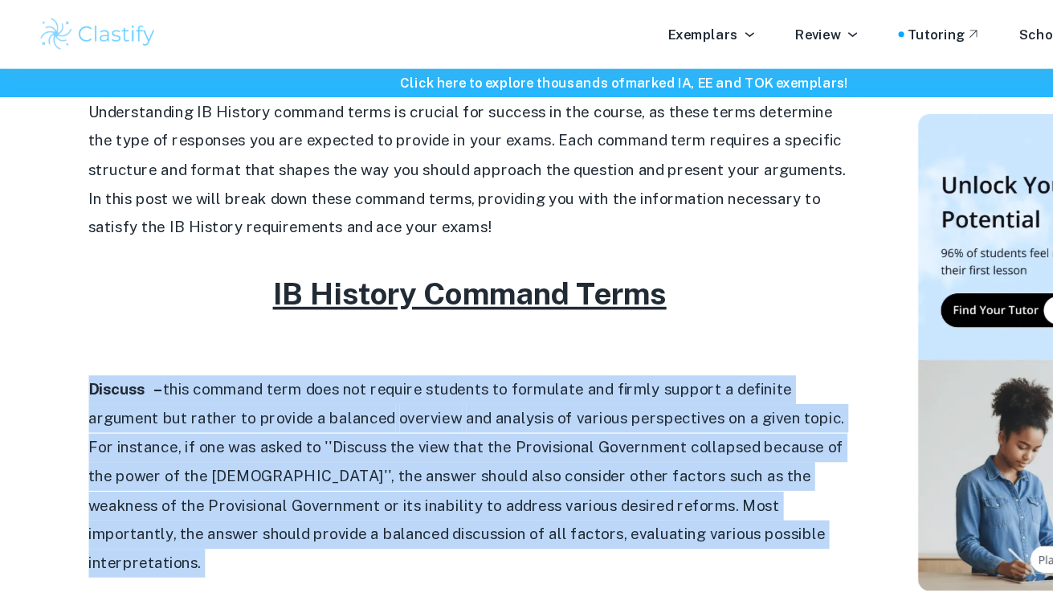
click at [202, 371] on p "Discuss – this command term does not require students to formulate and firmly s…" at bounding box center [397, 402] width 643 height 171
click at [223, 382] on p "Discuss – this command term does not require students to formulate and firmly s…" at bounding box center [397, 402] width 643 height 171
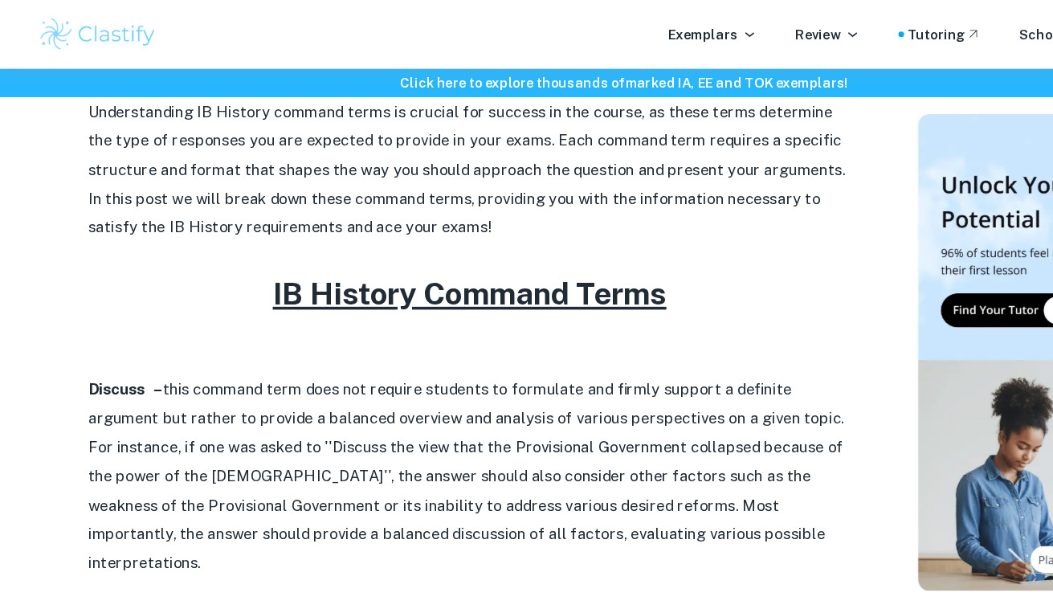
click at [250, 366] on p "Discuss – this command term does not require students to formulate and firmly s…" at bounding box center [397, 402] width 643 height 171
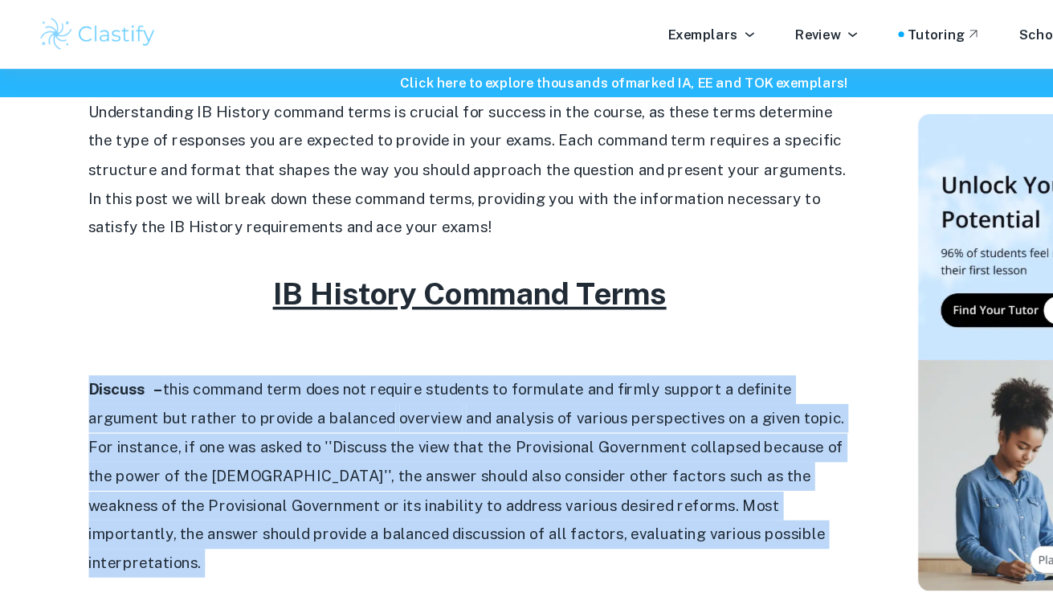
click at [250, 366] on p "Discuss – this command term does not require students to formulate and firmly s…" at bounding box center [397, 402] width 643 height 171
